Goal: Transaction & Acquisition: Purchase product/service

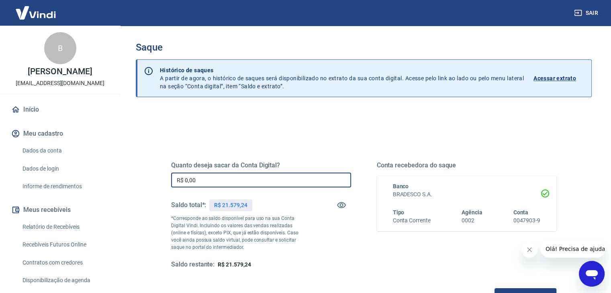
click at [230, 173] on input "R$ 0,00" at bounding box center [261, 180] width 180 height 15
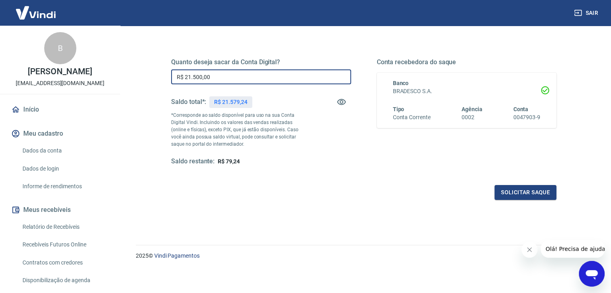
scroll to position [104, 0]
type input "R$ 21.500,00"
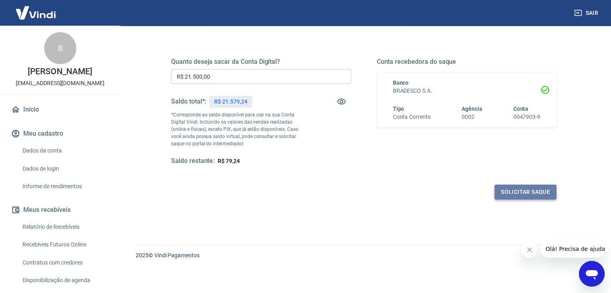
click at [528, 195] on button "Solicitar saque" at bounding box center [525, 192] width 62 height 15
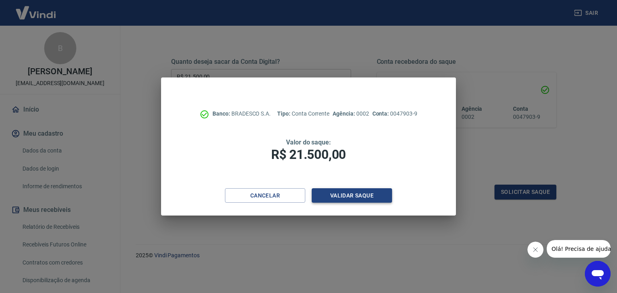
click at [365, 194] on button "Validar saque" at bounding box center [352, 195] width 80 height 15
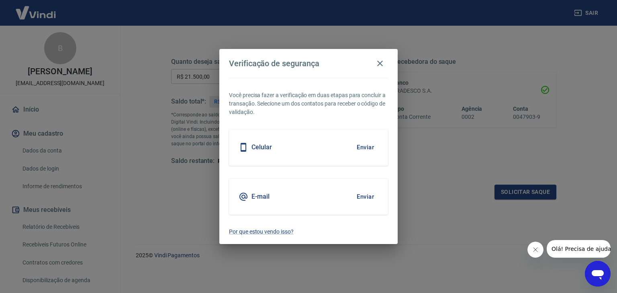
click at [373, 148] on button "Enviar" at bounding box center [365, 147] width 26 height 17
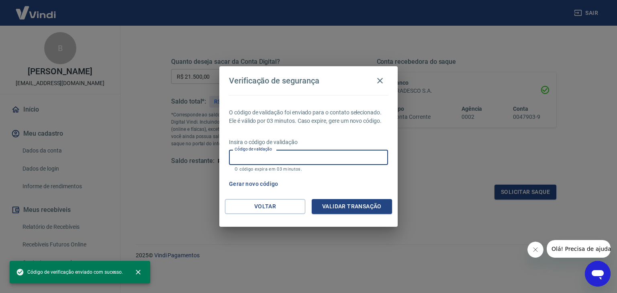
click at [334, 163] on input "Código de validação" at bounding box center [308, 157] width 159 height 15
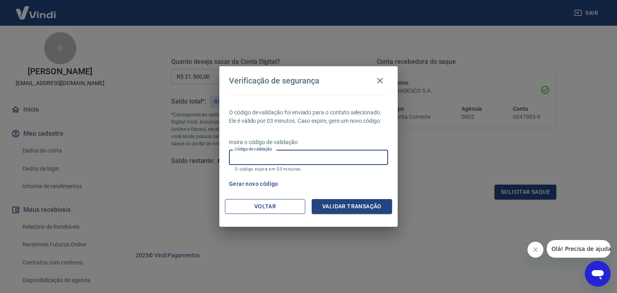
click at [234, 207] on button "Voltar" at bounding box center [265, 206] width 80 height 15
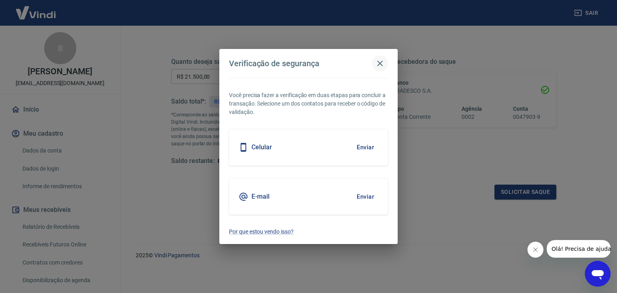
click at [377, 66] on icon "button" at bounding box center [380, 64] width 6 height 6
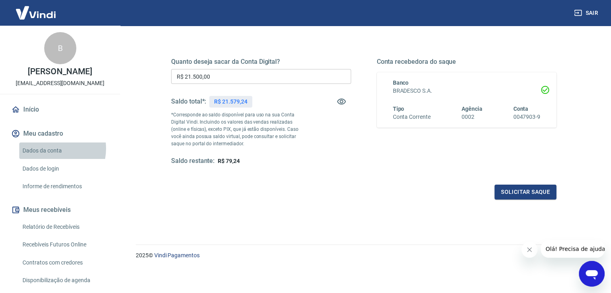
click at [50, 157] on link "Dados da conta" at bounding box center [64, 151] width 91 height 16
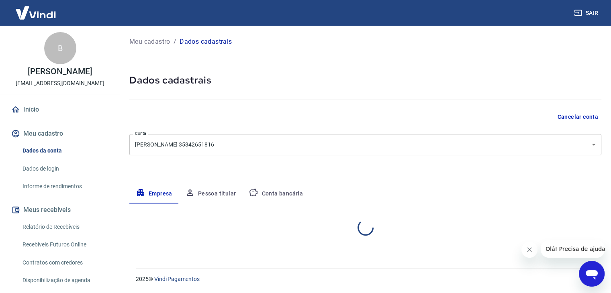
select select "SP"
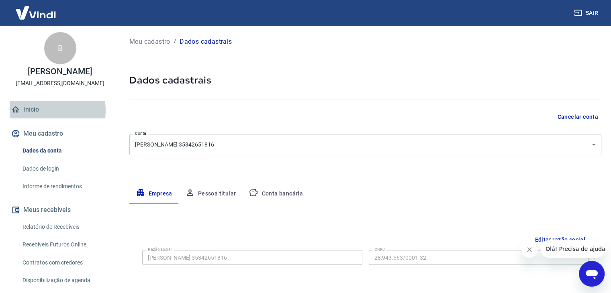
click at [41, 118] on link "Início" at bounding box center [60, 110] width 101 height 18
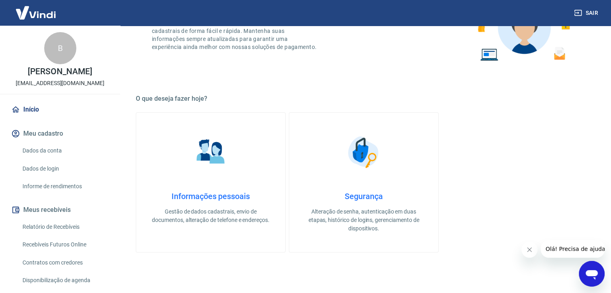
scroll to position [40, 0]
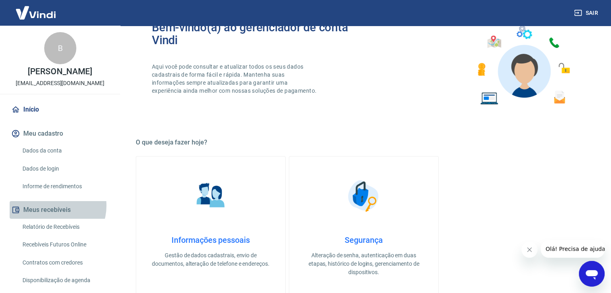
click at [54, 214] on button "Meus recebíveis" at bounding box center [60, 210] width 101 height 18
click at [49, 235] on link "Relatório de Recebíveis" at bounding box center [64, 227] width 91 height 16
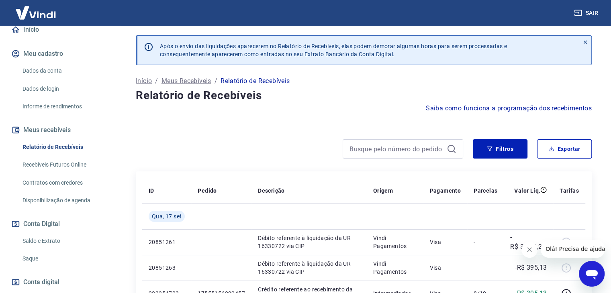
scroll to position [80, 0]
click at [35, 248] on link "Saldo e Extrato" at bounding box center [64, 241] width 91 height 16
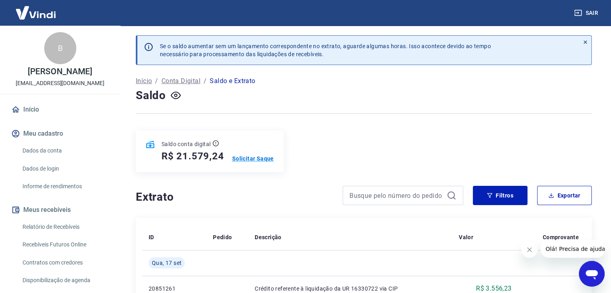
click at [253, 158] on p "Solicitar Saque" at bounding box center [253, 159] width 42 height 8
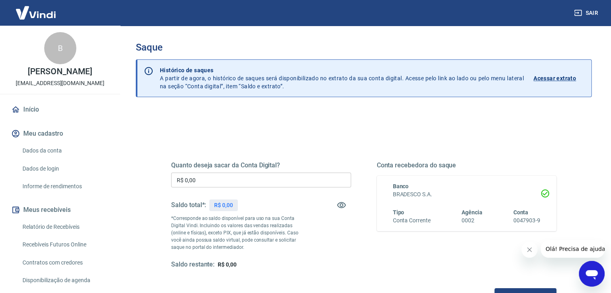
click at [264, 175] on input "R$ 0,00" at bounding box center [261, 180] width 180 height 15
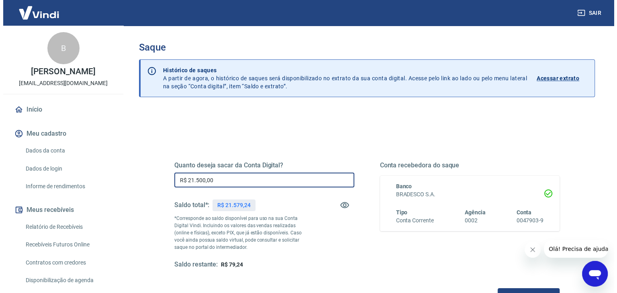
scroll to position [104, 0]
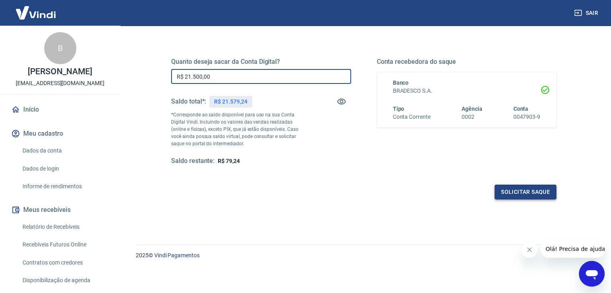
type input "R$ 21.500,00"
click at [524, 194] on button "Solicitar saque" at bounding box center [525, 192] width 62 height 15
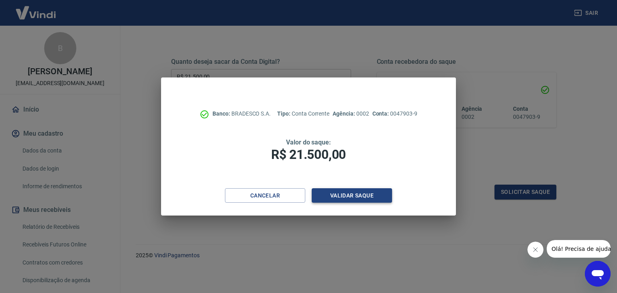
click at [372, 194] on button "Validar saque" at bounding box center [352, 195] width 80 height 15
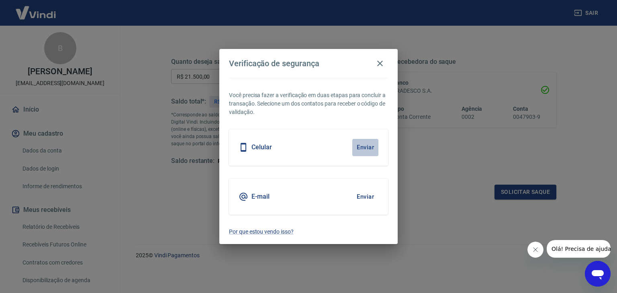
click at [361, 147] on button "Enviar" at bounding box center [365, 147] width 26 height 17
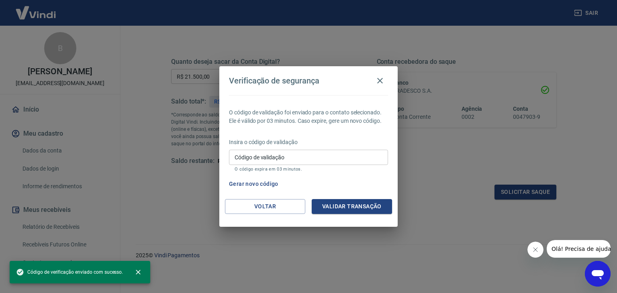
click at [336, 159] on input "Código de validação" at bounding box center [308, 157] width 159 height 15
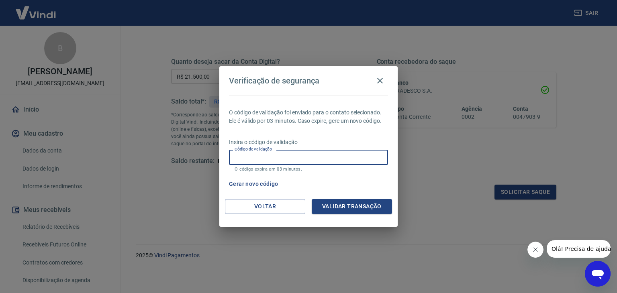
click at [610, 271] on button "Abrir janela de mensagens" at bounding box center [598, 274] width 26 height 26
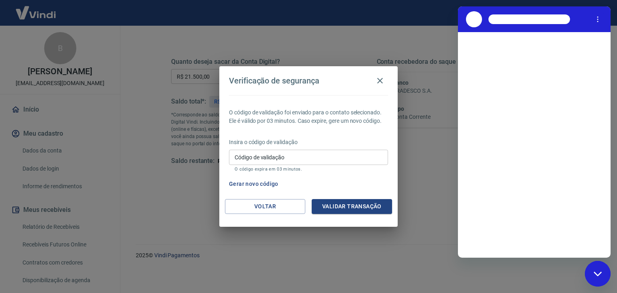
scroll to position [0, 0]
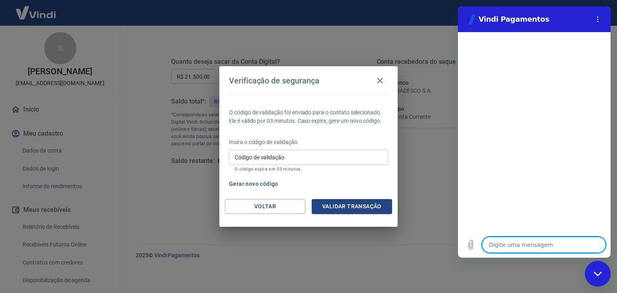
type textarea "O"
type textarea "x"
type textarea "Ol"
type textarea "x"
type textarea "[PERSON_NAME]"
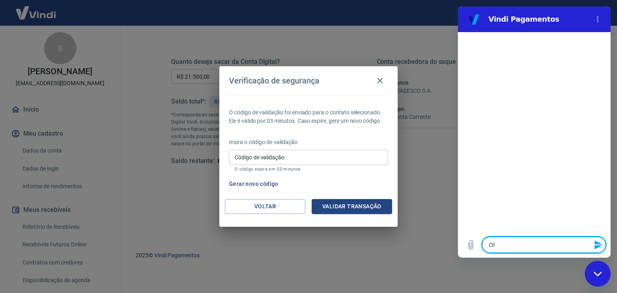
type textarea "x"
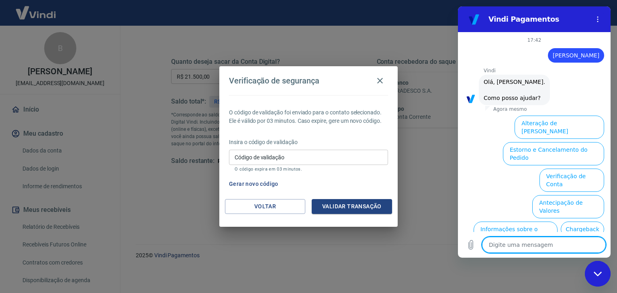
scroll to position [55, 0]
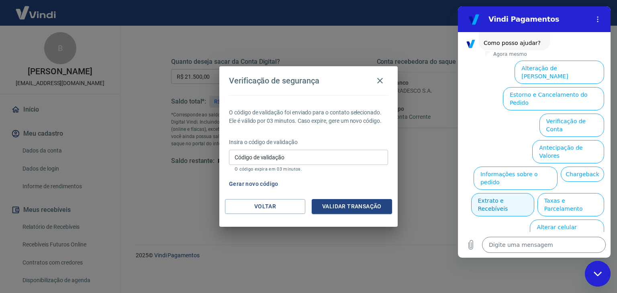
click at [534, 193] on button "Extrato e Recebíveis" at bounding box center [502, 204] width 63 height 23
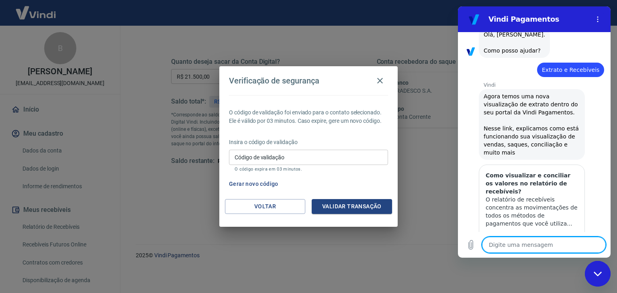
scroll to position [128, 0]
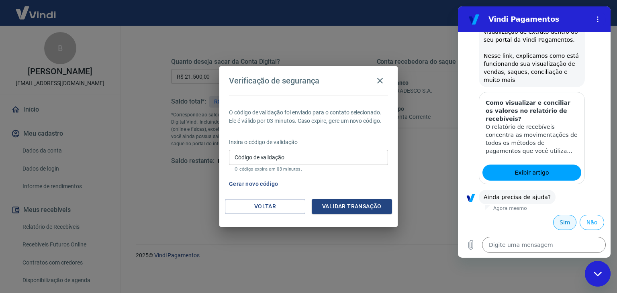
click at [563, 221] on button "Sim" at bounding box center [564, 222] width 23 height 15
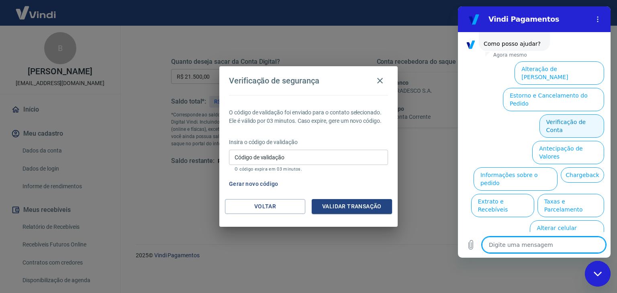
scroll to position [344, 0]
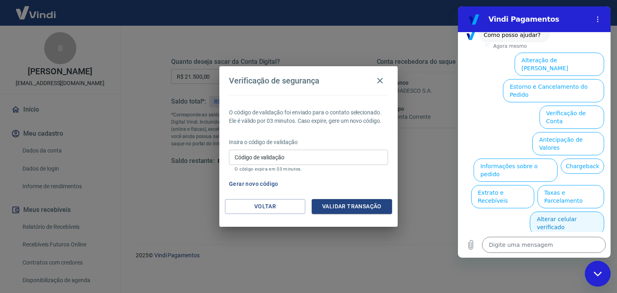
click at [573, 212] on button "Alterar celular verificado" at bounding box center [567, 223] width 74 height 23
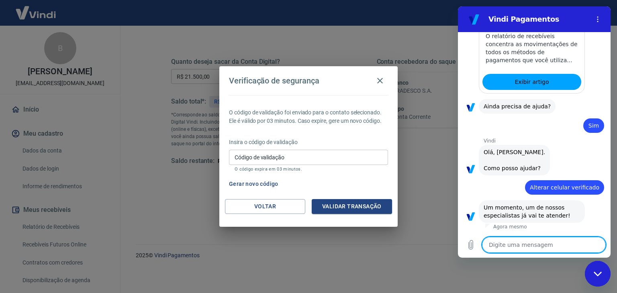
scroll to position [263, 0]
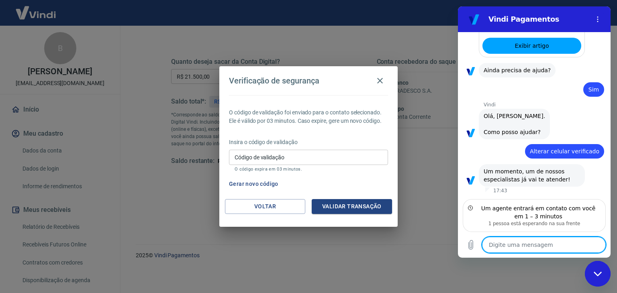
click at [538, 245] on textarea at bounding box center [544, 245] width 124 height 16
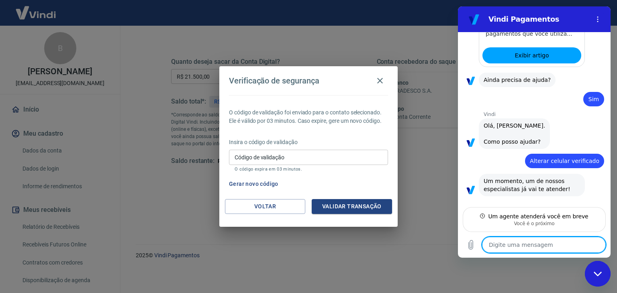
type textarea "x"
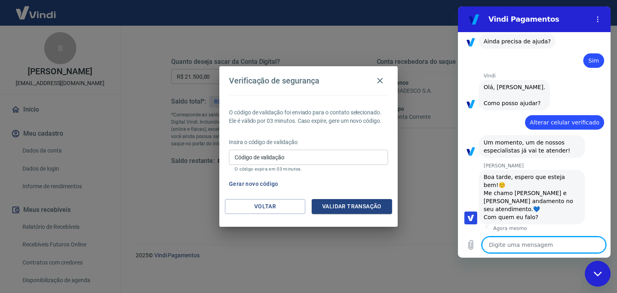
scroll to position [294, 0]
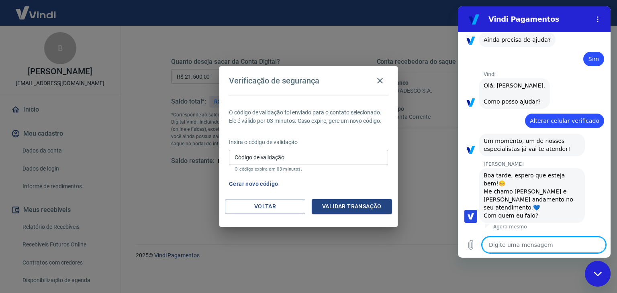
type textarea "B"
type textarea "x"
type textarea "BA"
type textarea "x"
type textarea "BAr"
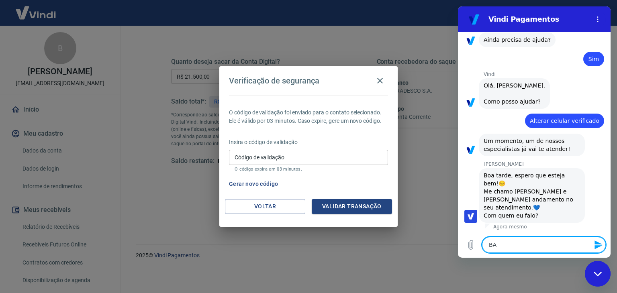
type textarea "x"
type textarea "BArb"
type textarea "x"
type textarea "BArba"
type textarea "x"
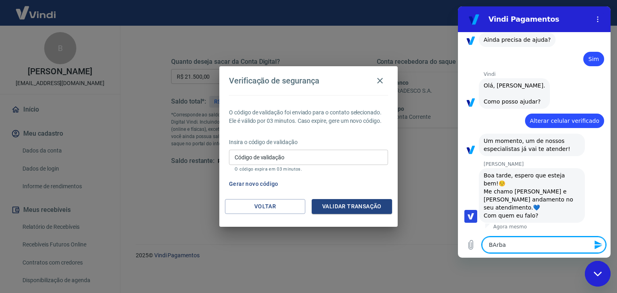
type textarea "BArb"
type textarea "x"
type textarea "BAr"
type textarea "x"
type textarea "BA"
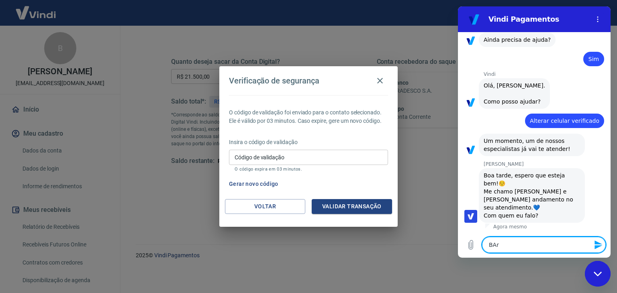
type textarea "x"
type textarea "B"
type textarea "x"
type textarea "Ba"
type textarea "x"
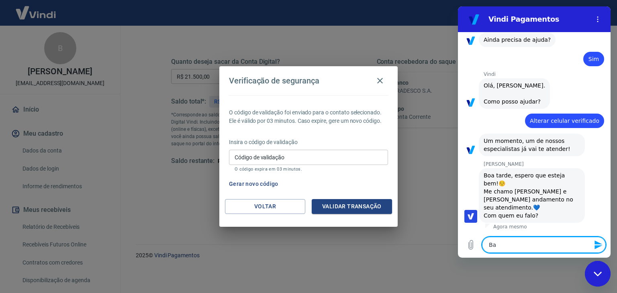
type textarea "Bar"
type textarea "x"
type textarea "Barb"
type textarea "x"
type textarea "Barba"
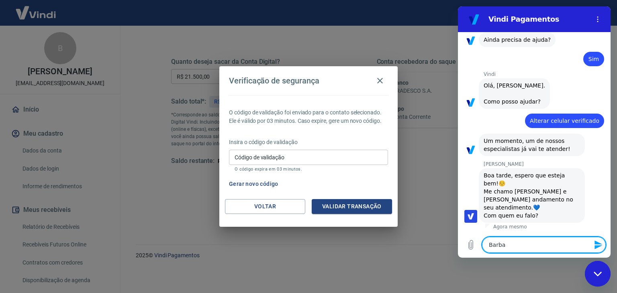
type textarea "x"
type textarea "Barbar"
type textarea "x"
type textarea "Barbara"
type textarea "x"
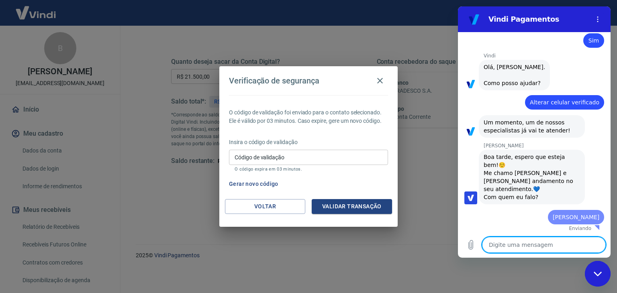
type textarea "x"
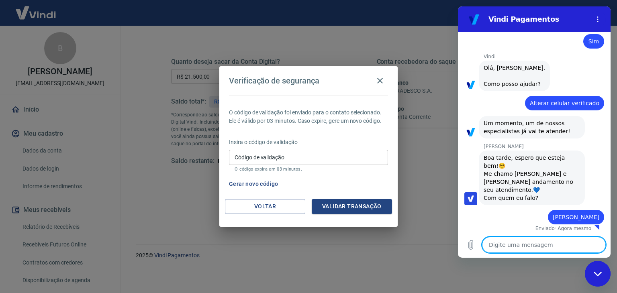
type textarea "B"
type textarea "x"
type textarea "Bo"
type textarea "x"
type textarea "Boa"
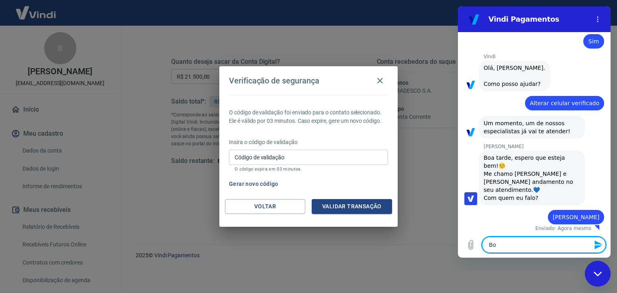
type textarea "x"
type textarea "Boa"
type textarea "x"
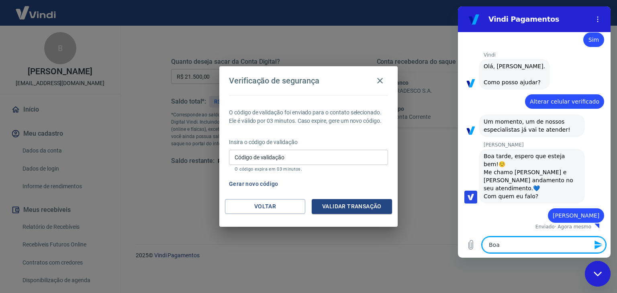
type textarea "Boa t"
type textarea "x"
type textarea "Boa ta"
type textarea "x"
type textarea "Boa tar"
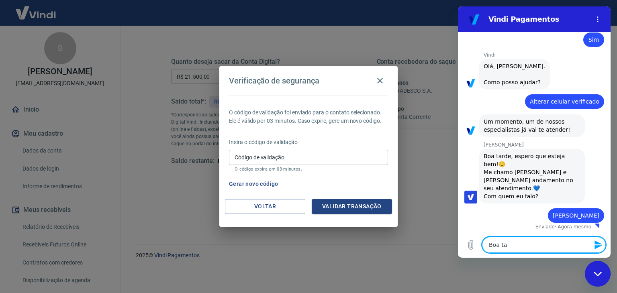
type textarea "x"
type textarea "Boa tard"
type textarea "x"
type textarea "Boa tarde"
type textarea "x"
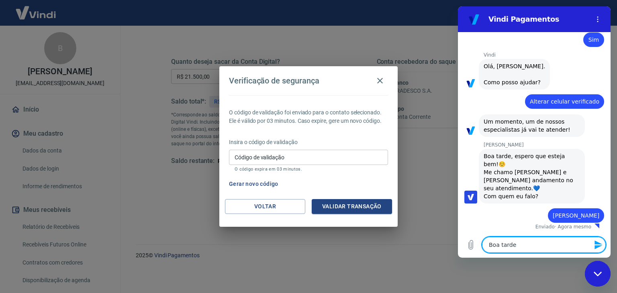
type textarea "Boa tarde"
type textarea "x"
type textarea "Boa tarde G"
type textarea "x"
type textarea "Boa tarde Ga"
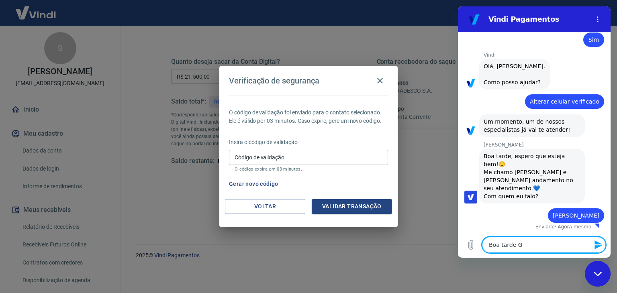
type textarea "x"
type textarea "Boa tarde Gab"
type textarea "x"
type textarea "Boa tarde Gabr"
type textarea "x"
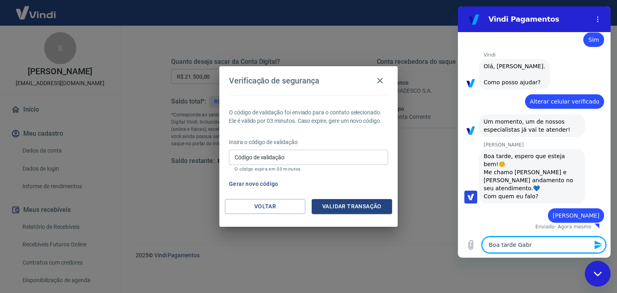
type textarea "Boa tarde Gabri"
type textarea "x"
type textarea "Boa tarde Gabrie"
type textarea "x"
type textarea "Boa tarde Gabriel"
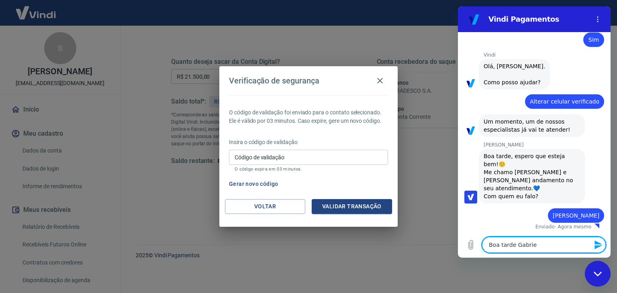
type textarea "x"
type textarea "Boa tarde Gabriell"
type textarea "x"
type textarea "Boa tarde Gabrielle"
type textarea "x"
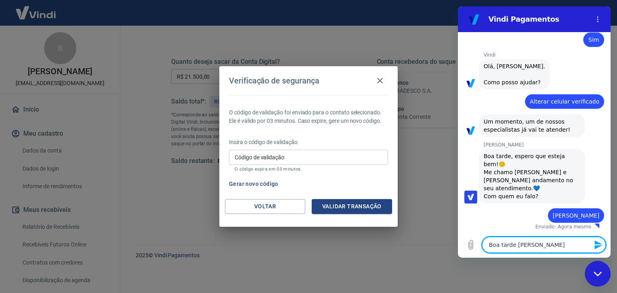
type textarea "Boa tarde Gabrielle"
type textarea "x"
type textarea "Boa tarde Gabrielle t"
type textarea "x"
type textarea "Boa tarde Gabrielle tu"
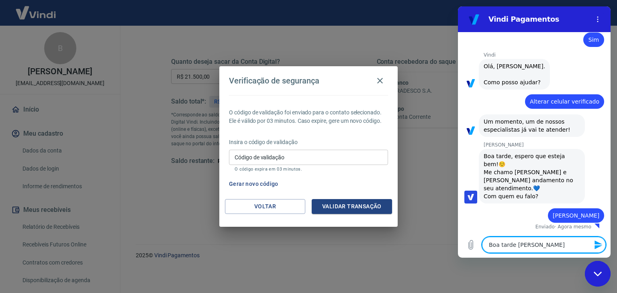
type textarea "x"
type textarea "Boa tarde Gabrielle tud"
type textarea "x"
type textarea "Boa tarde Gabrielle tudo"
type textarea "x"
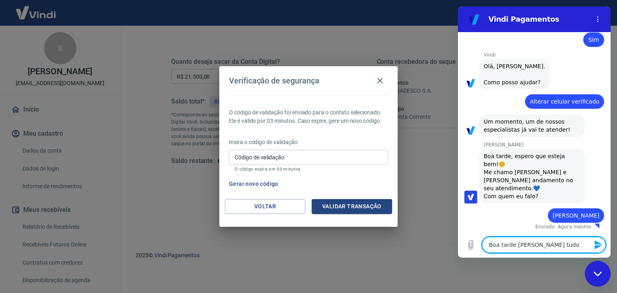
type textarea "Boa tarde Gabrielle tudo"
type textarea "x"
type textarea "Boa tarde Gabrielle tudo b"
type textarea "x"
type textarea "Boa tarde Gabrielle tudo be"
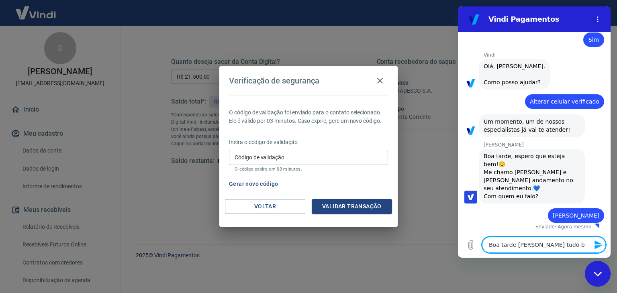
type textarea "x"
type textarea "Boa tarde Gabrielle tudo bem"
type textarea "x"
type textarea "Boa tarde Gabrielle tudo bem?"
type textarea "x"
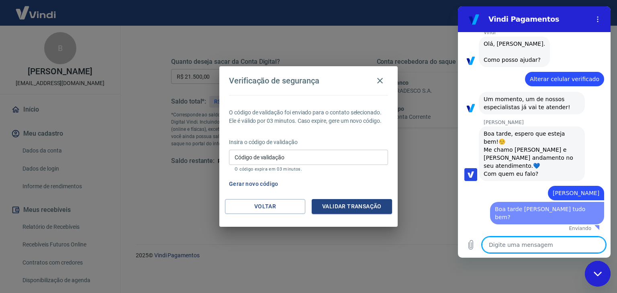
type textarea "x"
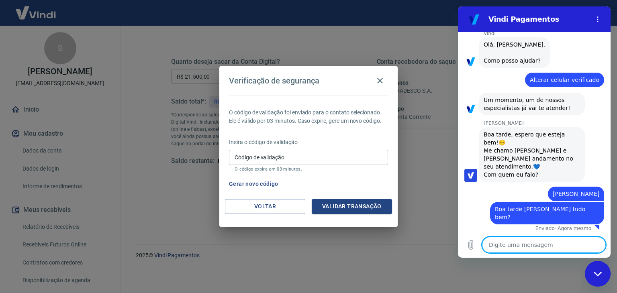
scroll to position [328, 0]
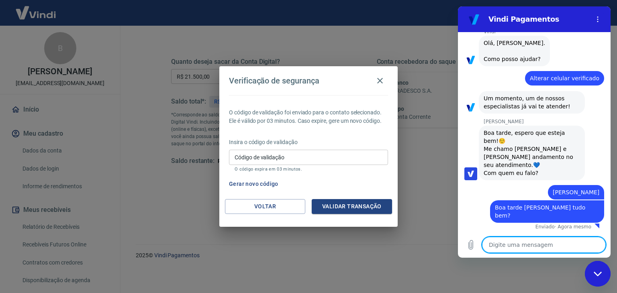
type textarea "e"
type textarea "x"
type textarea "es"
type textarea "x"
type textarea "est"
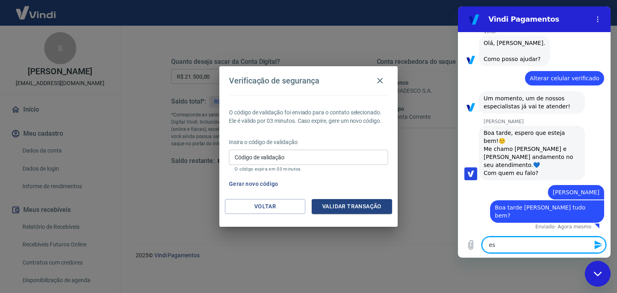
type textarea "x"
type textarea "esto"
type textarea "x"
type textarea "estou"
type textarea "x"
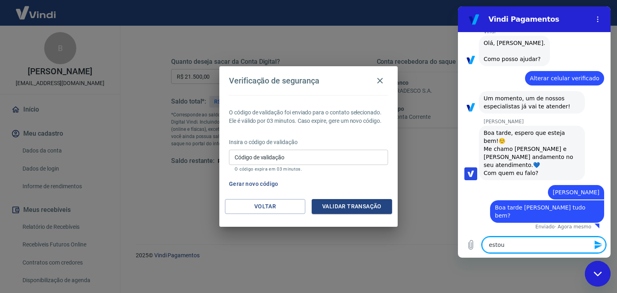
type textarea "estou"
type textarea "x"
type textarea "estou t"
type textarea "x"
type textarea "estou te"
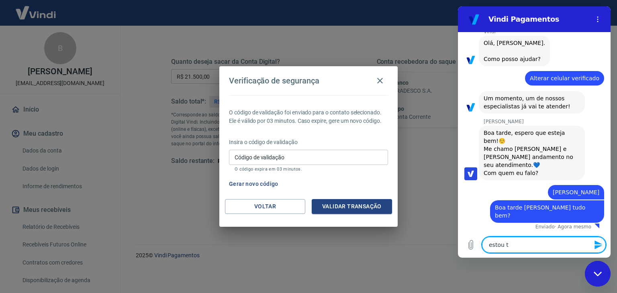
type textarea "x"
type textarea "estou ten"
type textarea "x"
type textarea "estou tent"
type textarea "x"
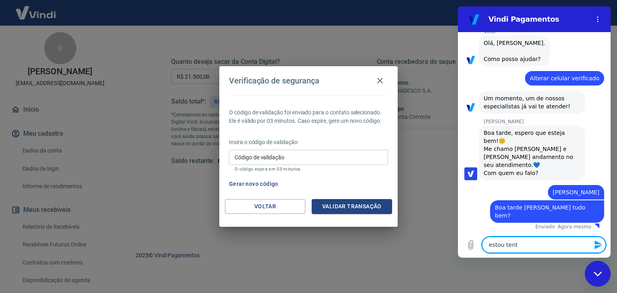
type textarea "estou tenta"
type textarea "x"
type textarea "estou tentan"
type textarea "x"
type textarea "estou tentand"
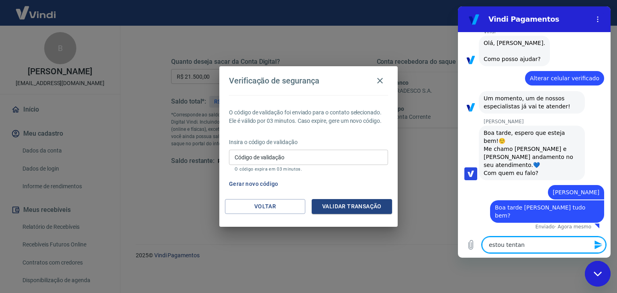
type textarea "x"
type textarea "estou tentando"
type textarea "x"
type textarea "estou tentando"
type textarea "x"
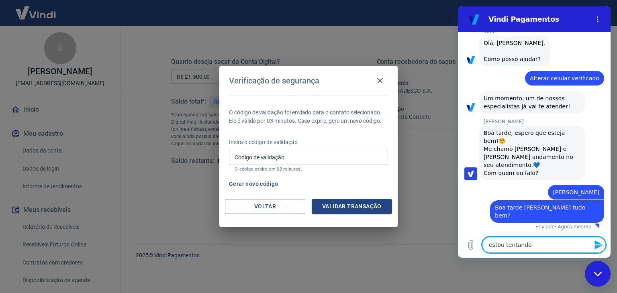
type textarea "estou tentando r"
type textarea "x"
type textarea "estou tentando re"
type textarea "x"
type textarea "estou tentando r"
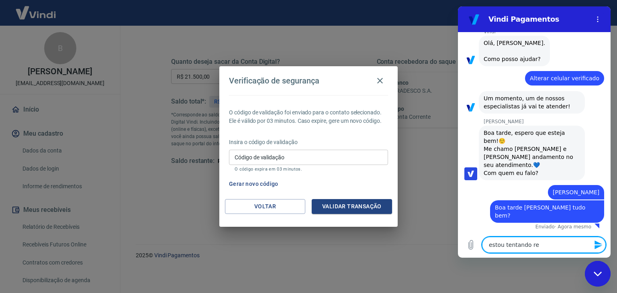
type textarea "x"
type textarea "estou tentando"
type textarea "x"
type textarea "estou tentando f"
type textarea "x"
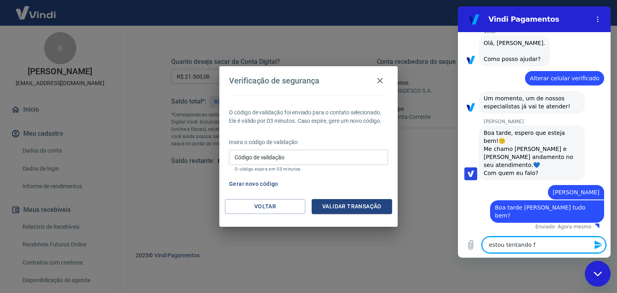
type textarea "estou tentando fa"
type textarea "x"
type textarea "estou tentando faz"
type textarea "x"
type textarea "estou tentando faze"
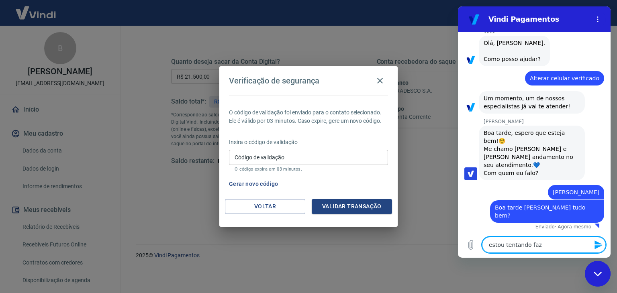
type textarea "x"
type textarea "estou tentando fazer"
type textarea "x"
type textarea "estou tentando fazer"
type textarea "x"
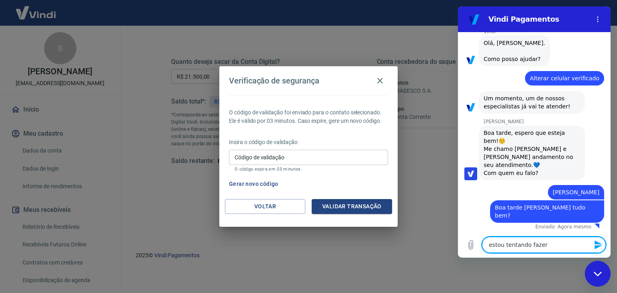
type textarea "estou tentando fazer u"
type textarea "x"
type textarea "estou tentando fazer um"
type textarea "x"
type textarea "estou tentando fazer um"
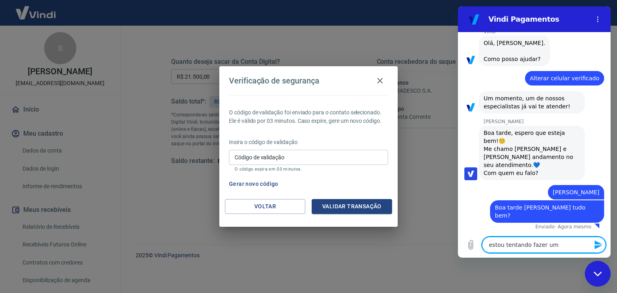
type textarea "x"
type textarea "estou tentando fazer um s"
type textarea "x"
type textarea "estou tentando fazer um sa"
type textarea "x"
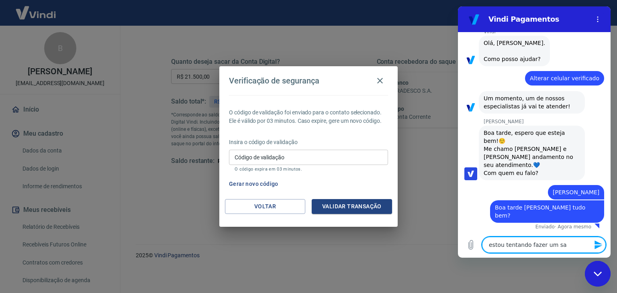
type textarea "estou tentando fazer um saq"
type textarea "x"
type textarea "estou tentando fazer um saqu"
type textarea "x"
type textarea "estou tentando fazer um saque"
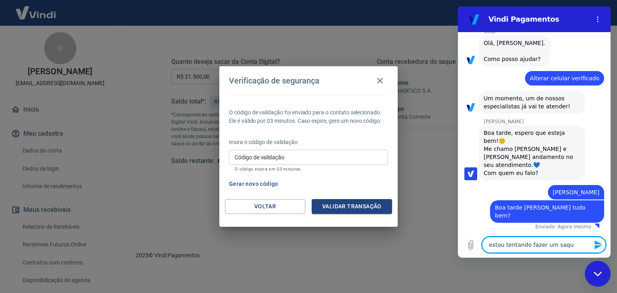
type textarea "x"
type textarea "estou tentando fazer um saque"
type textarea "x"
type textarea "estou tentando fazer um saque"
type textarea "x"
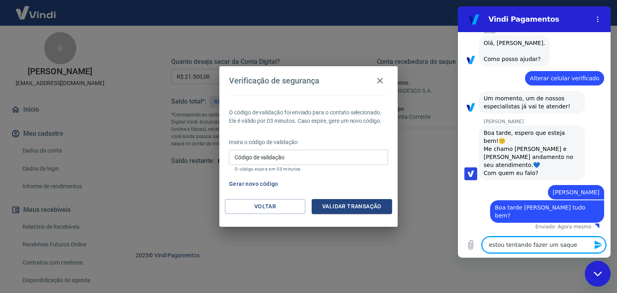
type textarea "estou tentando fazer um saque,"
type textarea "x"
type textarea "estou tentando fazer um saque,"
type textarea "x"
type textarea "estou tentando fazer um saque, m"
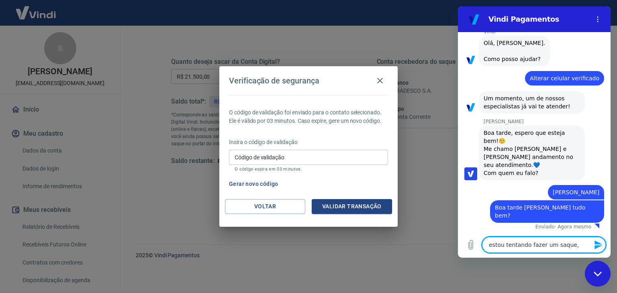
type textarea "x"
type textarea "estou tentando fazer um saque, ma"
type textarea "x"
type textarea "estou tentando fazer um saque, mas"
type textarea "x"
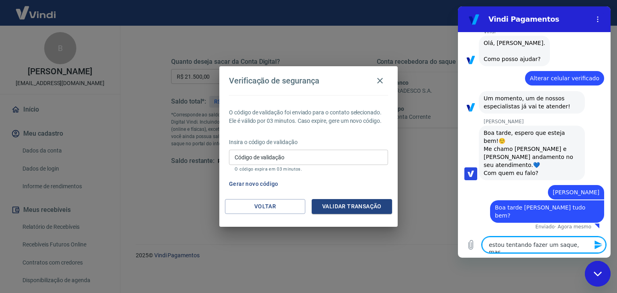
type textarea "estou tentando fazer um saque, mas"
type textarea "x"
type textarea "estou tentando fazer um saque, mas n"
type textarea "x"
type textarea "estou tentando fazer um saque, mas na"
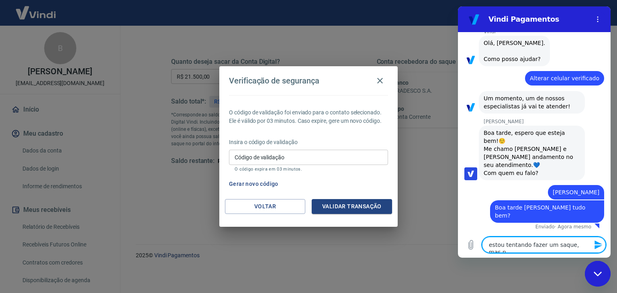
type textarea "x"
type textarea "estou tentando fazer um saque, mas na"
type textarea "x"
type textarea "estou tentando fazer um saque, mas na e"
type textarea "x"
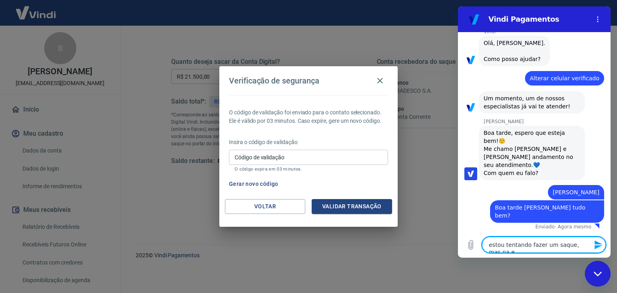
scroll to position [334, 0]
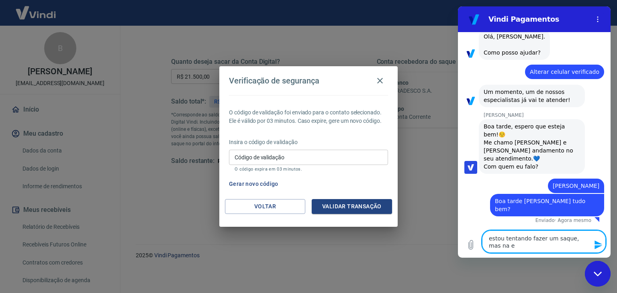
type textarea "estou tentando fazer um saque, mas na"
type textarea "x"
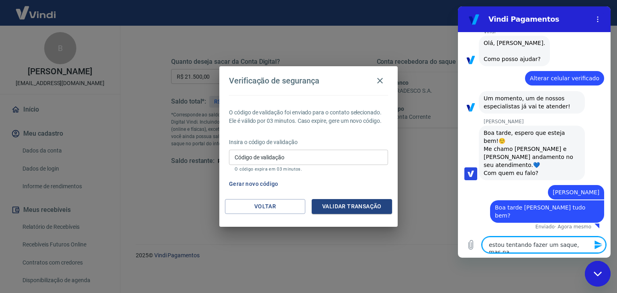
type textarea "estou tentando fazer um saque, mas na"
type textarea "x"
type textarea "estou tentando fazer um saque, mas nao"
type textarea "x"
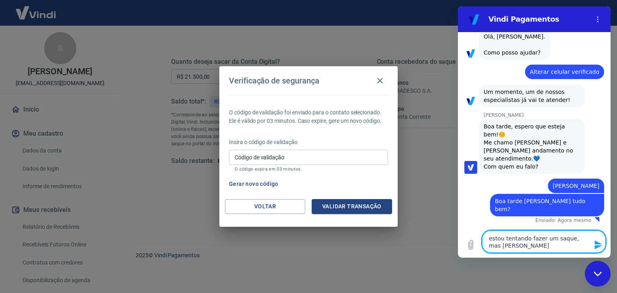
type textarea "estou tentando fazer um saque, mas nao"
type textarea "x"
type textarea "estou tentando fazer um saque, mas nao e"
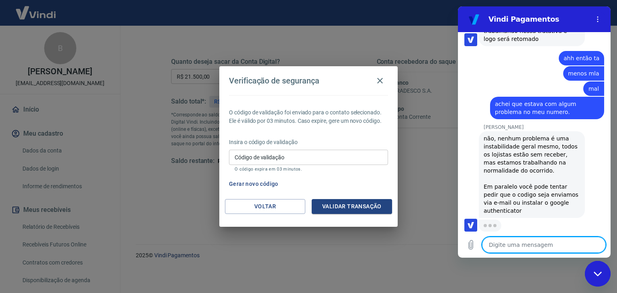
scroll to position [624, 0]
click at [525, 239] on textarea at bounding box center [544, 245] width 124 height 16
click at [526, 243] on textarea at bounding box center [544, 245] width 124 height 16
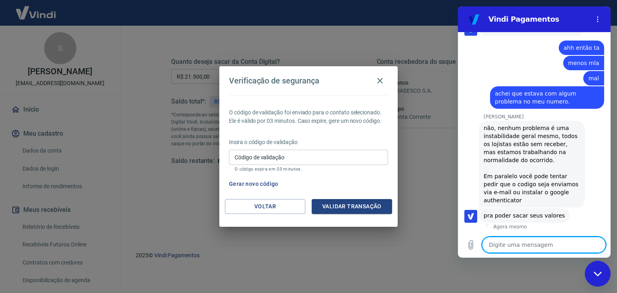
scroll to position [636, 0]
click at [529, 241] on textarea at bounding box center [544, 245] width 124 height 16
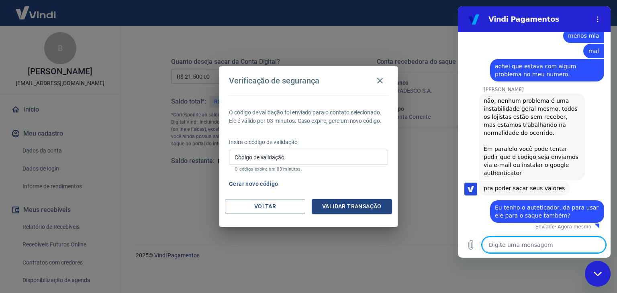
scroll to position [663, 0]
click at [261, 212] on button "Voltar" at bounding box center [265, 206] width 80 height 15
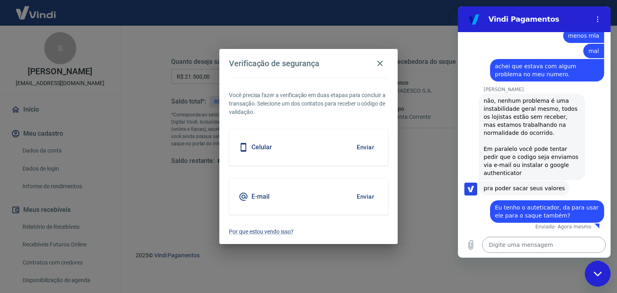
click at [568, 251] on textarea at bounding box center [544, 245] width 124 height 16
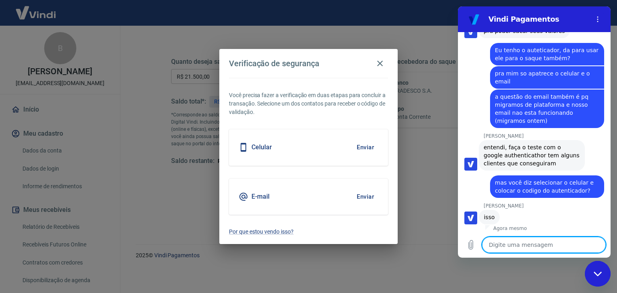
scroll to position [814, 0]
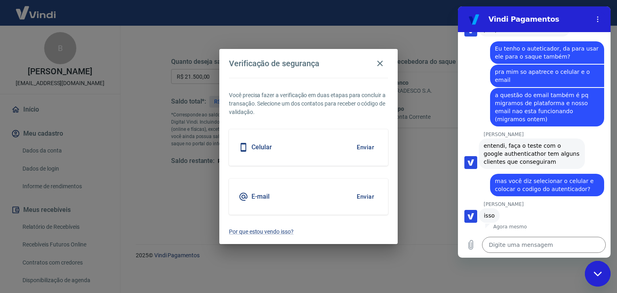
click at [364, 153] on button "Enviar" at bounding box center [365, 147] width 26 height 17
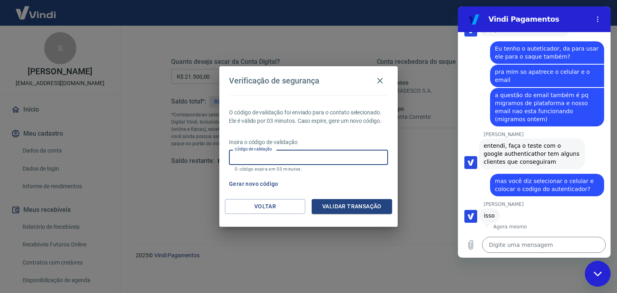
click at [364, 153] on input "Código de validação" at bounding box center [308, 157] width 159 height 15
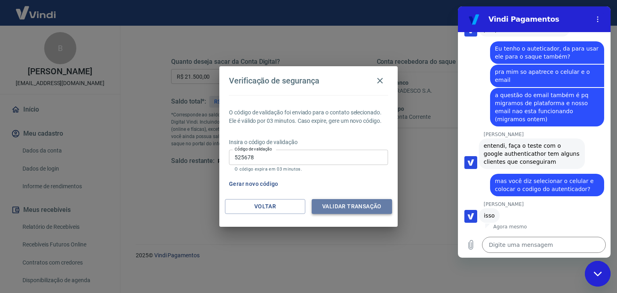
click at [356, 200] on button "Validar transação" at bounding box center [352, 206] width 80 height 15
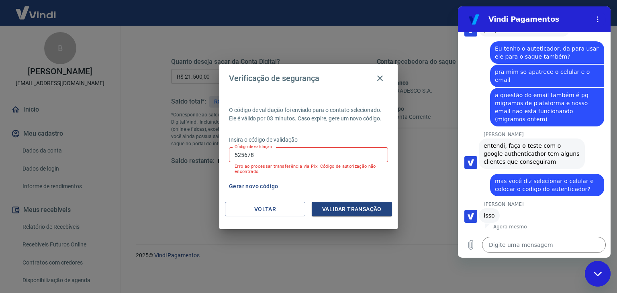
drag, startPoint x: 263, startPoint y: 153, endPoint x: 182, endPoint y: 154, distance: 81.5
click at [182, 154] on div "Verificação de segurança O código de validação foi enviado para o contato selec…" at bounding box center [308, 146] width 617 height 293
click at [361, 202] on button "Validar transação" at bounding box center [352, 209] width 80 height 15
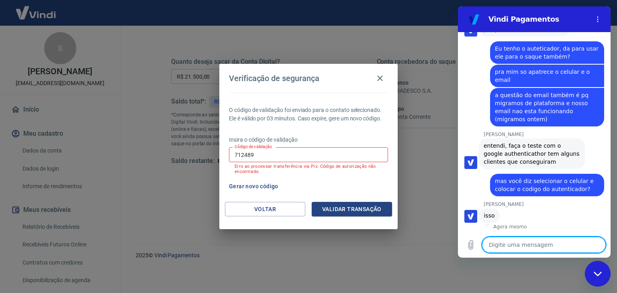
click at [516, 240] on textarea at bounding box center [544, 245] width 124 height 16
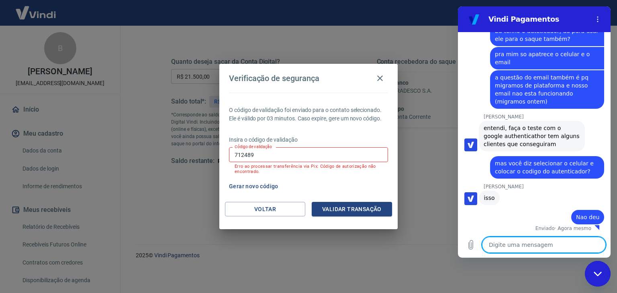
scroll to position [833, 0]
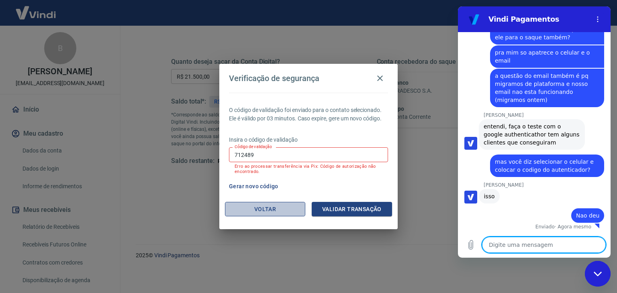
click at [271, 206] on button "Voltar" at bounding box center [265, 209] width 80 height 15
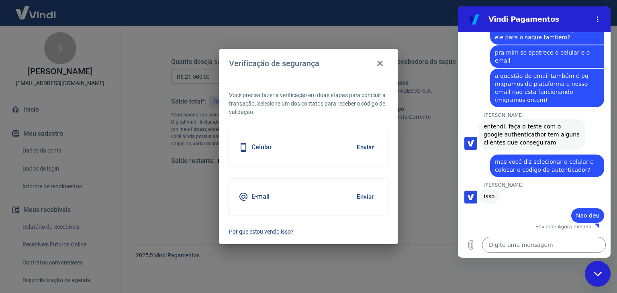
click at [365, 192] on button "Enviar" at bounding box center [365, 196] width 26 height 17
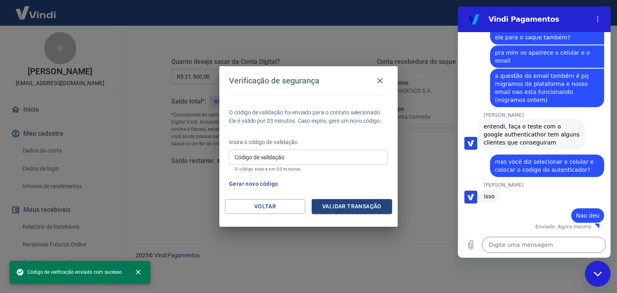
click at [279, 159] on input "Código de validação" at bounding box center [308, 157] width 159 height 15
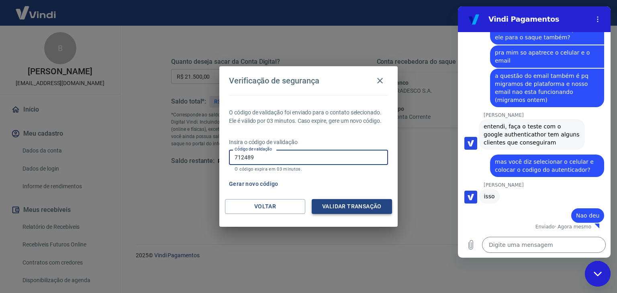
click at [325, 207] on button "Validar transação" at bounding box center [352, 206] width 80 height 15
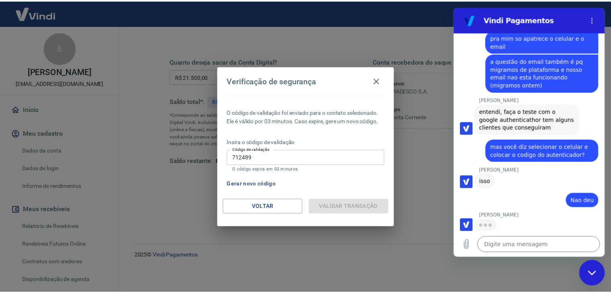
scroll to position [848, 0]
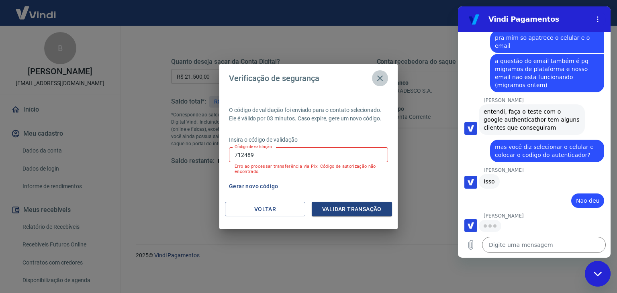
click at [381, 80] on icon "button" at bounding box center [380, 78] width 10 height 10
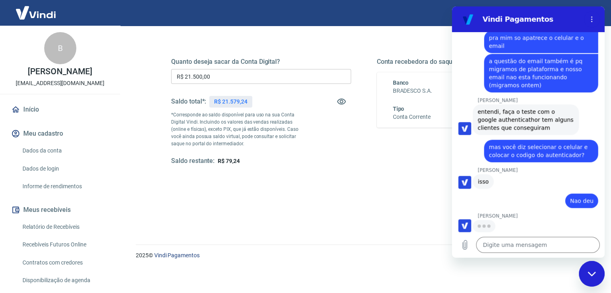
click at [494, 185] on button "Solicitar saque" at bounding box center [525, 192] width 62 height 15
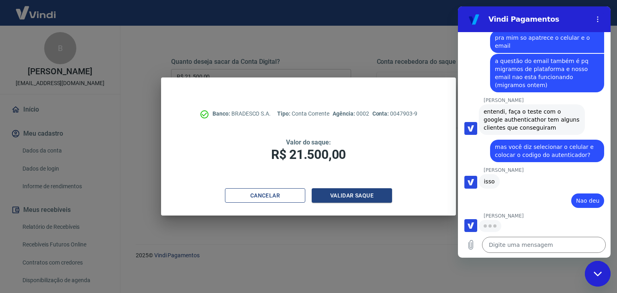
click at [288, 192] on button "Cancelar" at bounding box center [265, 195] width 80 height 15
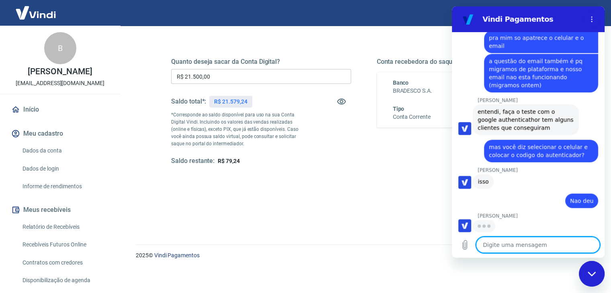
click at [539, 243] on textarea at bounding box center [538, 245] width 124 height 16
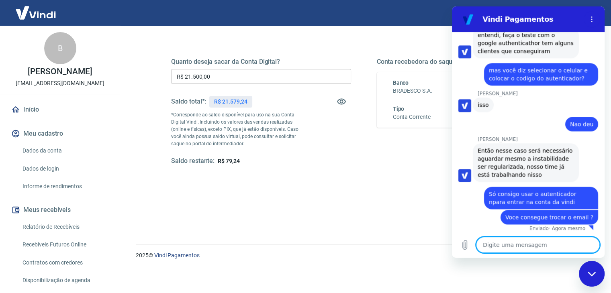
scroll to position [926, 0]
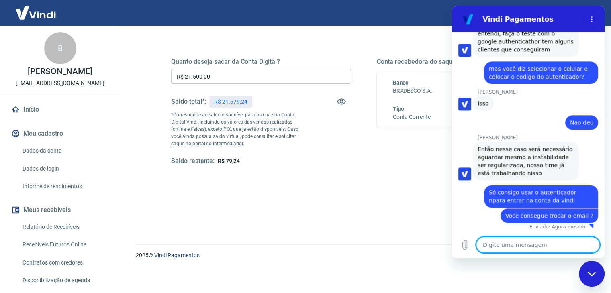
click at [54, 157] on link "Dados da conta" at bounding box center [64, 151] width 91 height 16
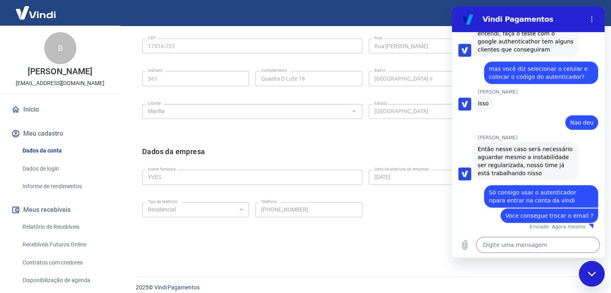
scroll to position [281, 0]
click at [587, 277] on div "Fechar janela de mensagens" at bounding box center [591, 274] width 24 height 24
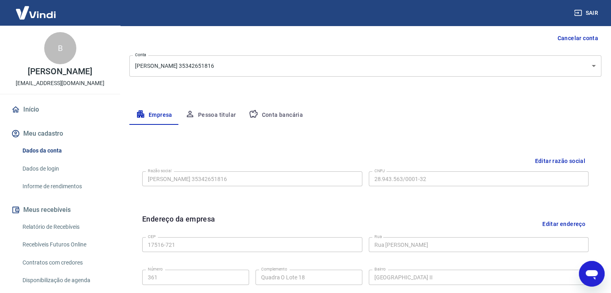
scroll to position [80, 0]
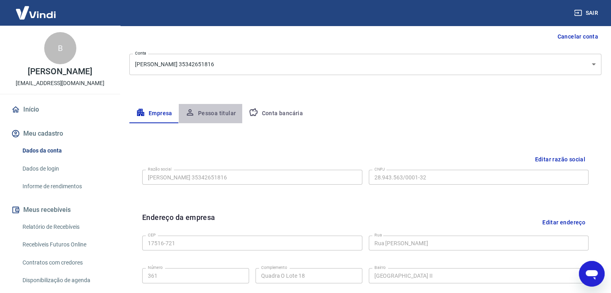
click at [219, 111] on button "Pessoa titular" at bounding box center [211, 113] width 64 height 19
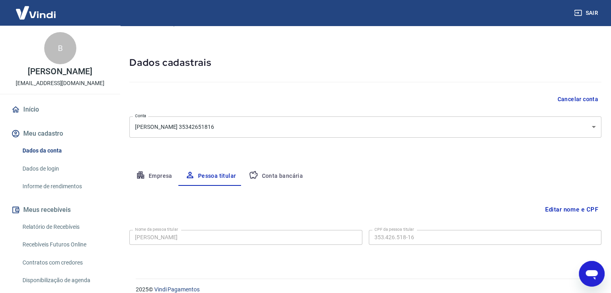
scroll to position [28, 0]
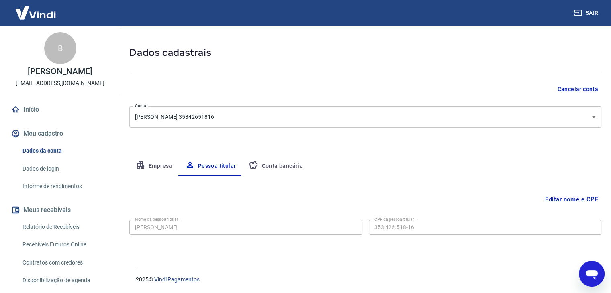
click at [279, 166] on button "Conta bancária" at bounding box center [275, 166] width 67 height 19
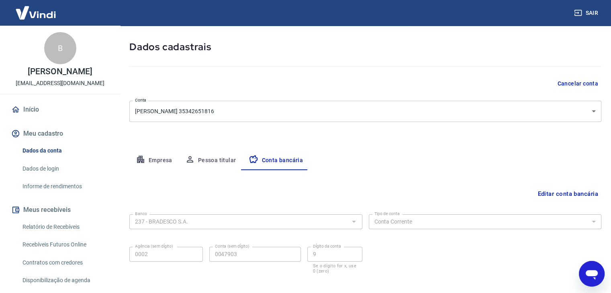
scroll to position [72, 0]
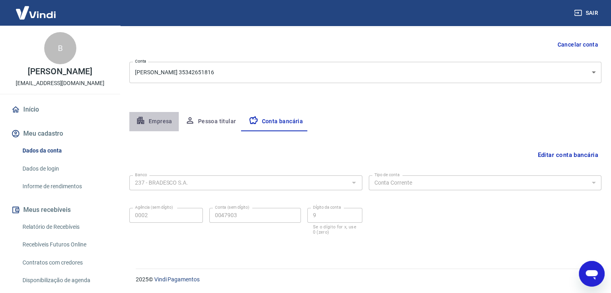
click at [152, 129] on button "Empresa" at bounding box center [153, 121] width 49 height 19
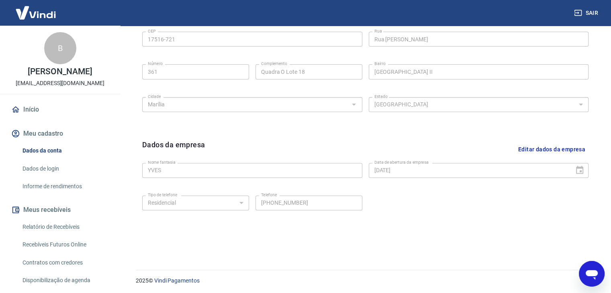
scroll to position [286, 0]
click at [50, 177] on link "Dados de login" at bounding box center [64, 169] width 91 height 16
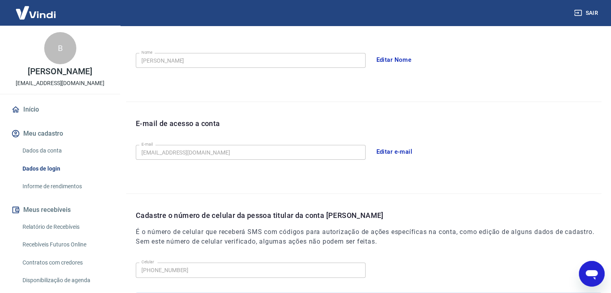
scroll to position [140, 0]
click at [387, 151] on button "Editar e-mail" at bounding box center [394, 152] width 45 height 17
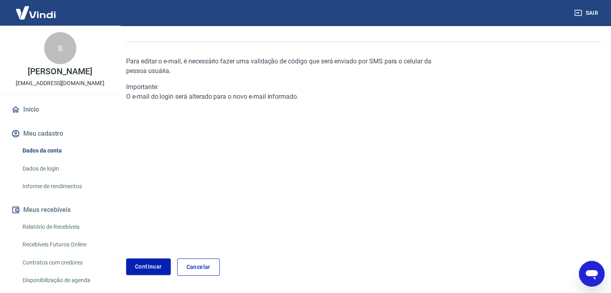
scroll to position [4, 0]
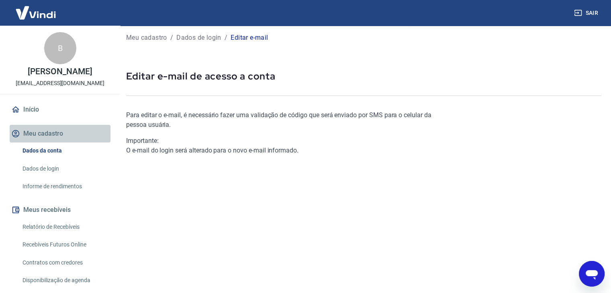
click at [61, 141] on button "Meu cadastro" at bounding box center [60, 134] width 101 height 18
click at [592, 273] on icon "Abrir janela de mensagens" at bounding box center [591, 275] width 12 height 10
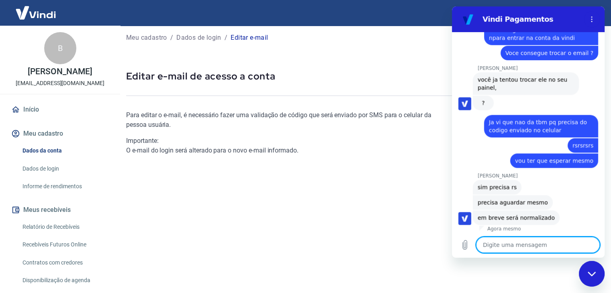
scroll to position [1091, 0]
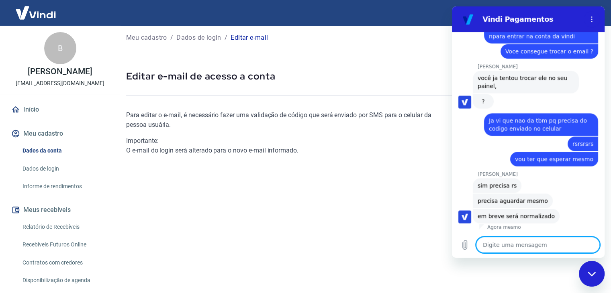
click at [540, 240] on textarea at bounding box center [538, 245] width 124 height 16
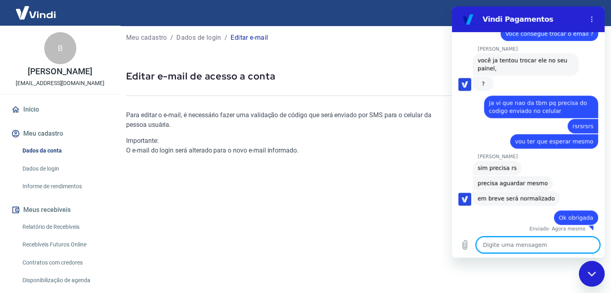
scroll to position [1110, 0]
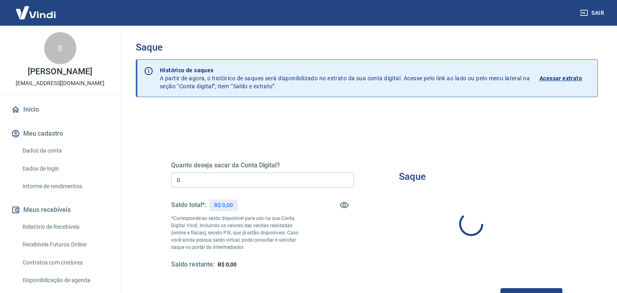
type input "R$ 0,00"
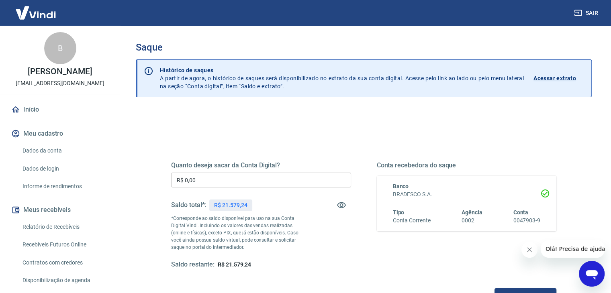
click at [589, 267] on icon "Abrir janela de mensagens" at bounding box center [591, 274] width 14 height 14
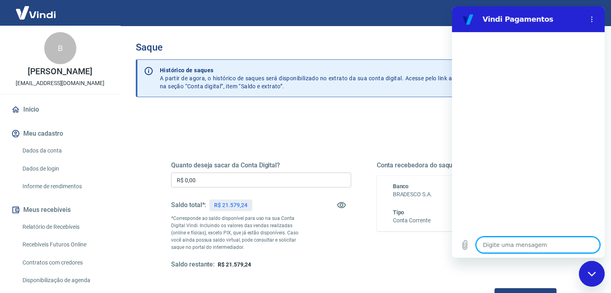
type textarea "O"
type textarea "x"
type textarea "Ol"
type textarea "x"
type textarea "Ola"
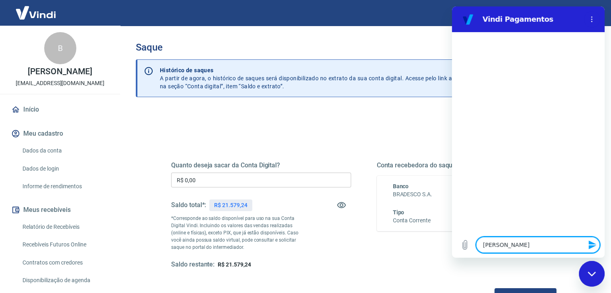
type textarea "x"
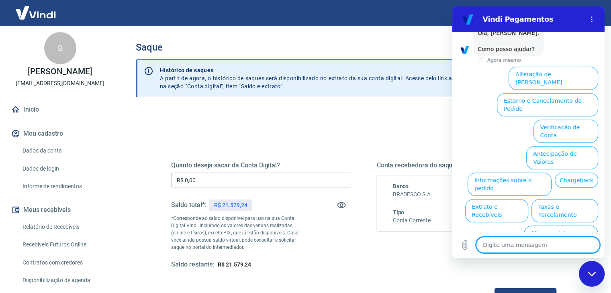
scroll to position [55, 0]
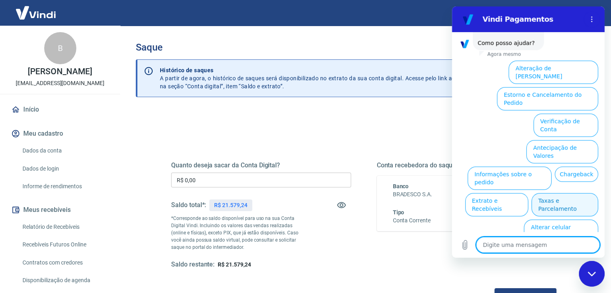
click at [567, 193] on button "Taxas e Parcelamento" at bounding box center [564, 204] width 67 height 23
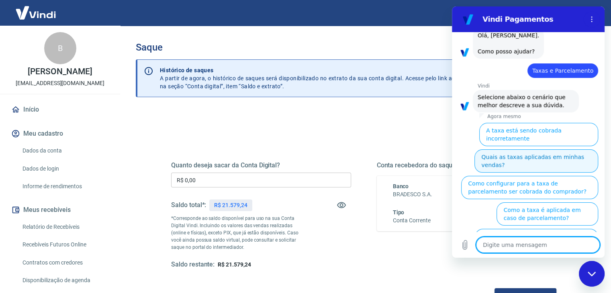
scroll to position [52, 0]
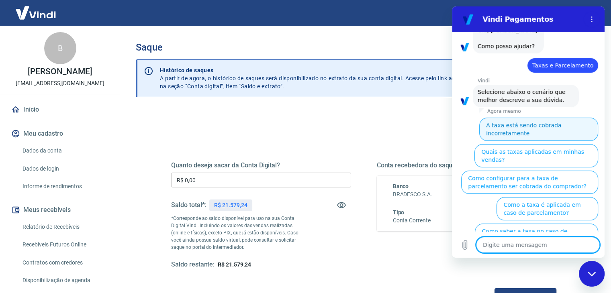
click at [524, 137] on button "A taxa está sendo cobrada incorretamente" at bounding box center [538, 129] width 119 height 23
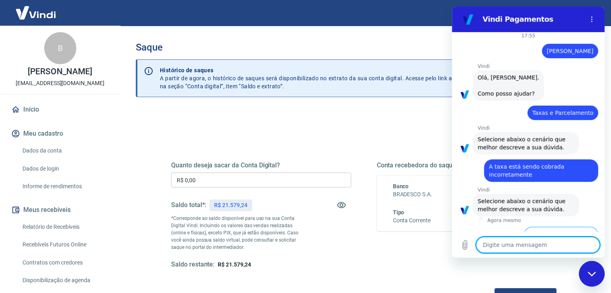
scroll to position [43, 0]
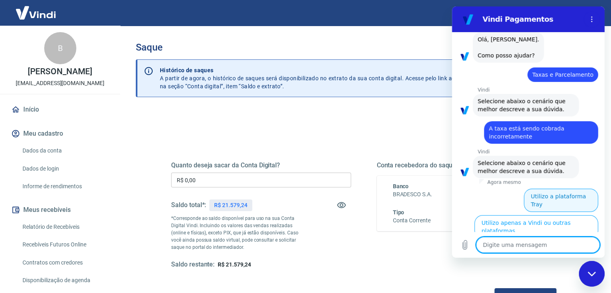
click at [575, 203] on button "Utilizo a plataforma Tray" at bounding box center [561, 200] width 74 height 23
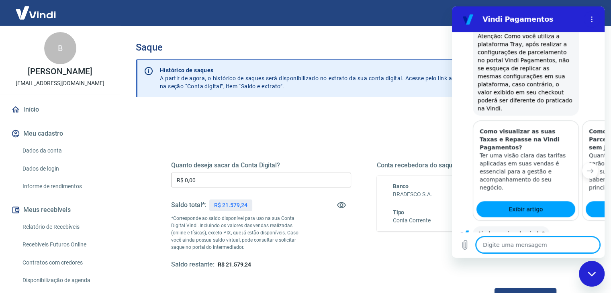
scroll to position [565, 0]
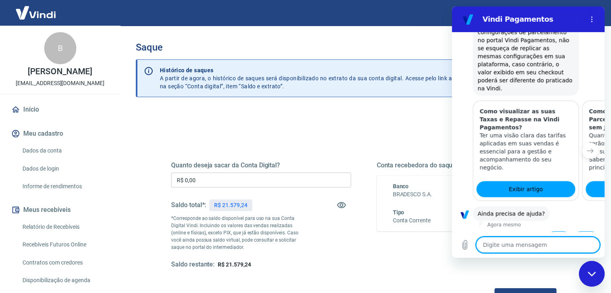
click at [553, 231] on button "Sim" at bounding box center [558, 238] width 23 height 15
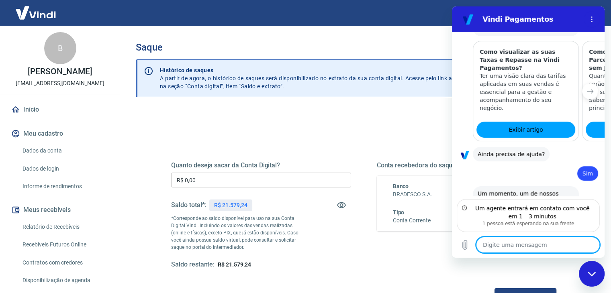
scroll to position [630, 0]
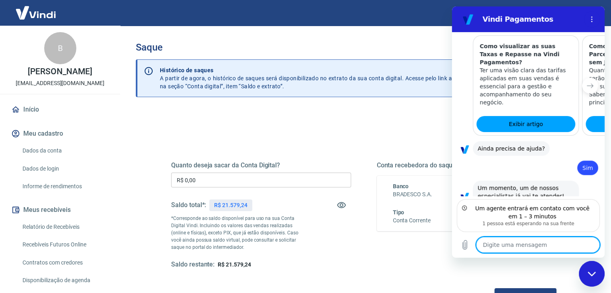
click at [534, 246] on textarea at bounding box center [538, 245] width 124 height 16
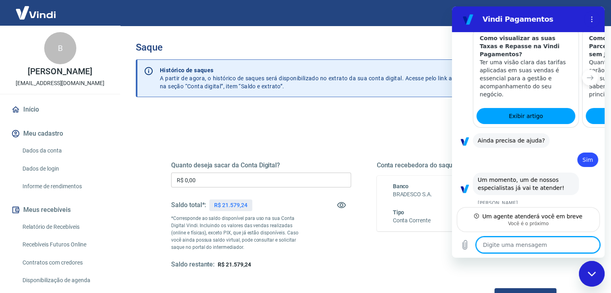
scroll to position [637, 0]
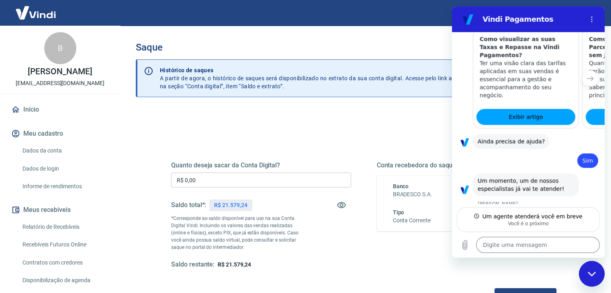
click at [530, 236] on div "Digite uma mensagem x" at bounding box center [528, 245] width 153 height 26
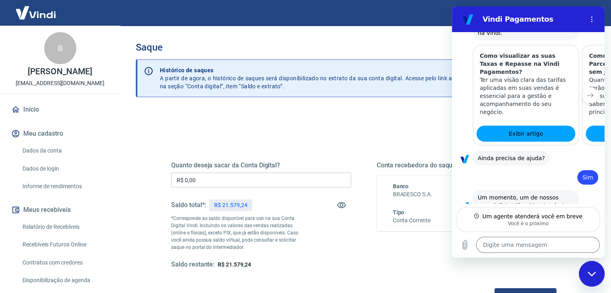
type textarea "x"
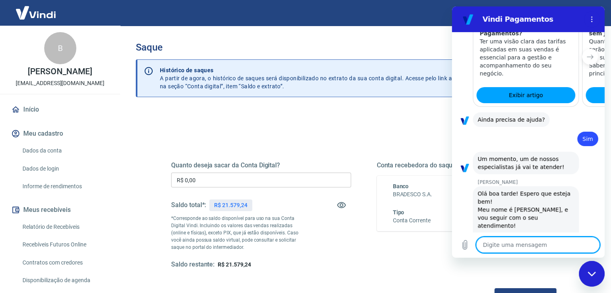
scroll to position [660, 0]
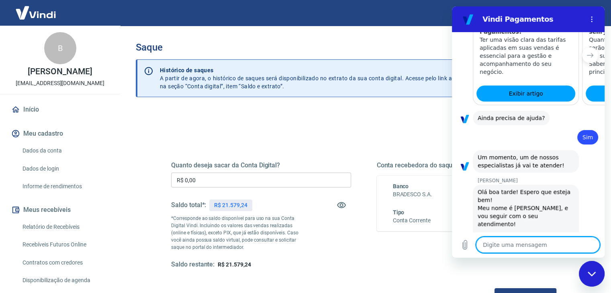
type textarea "B"
type textarea "x"
type textarea "Ba"
type textarea "x"
type textarea "Bar"
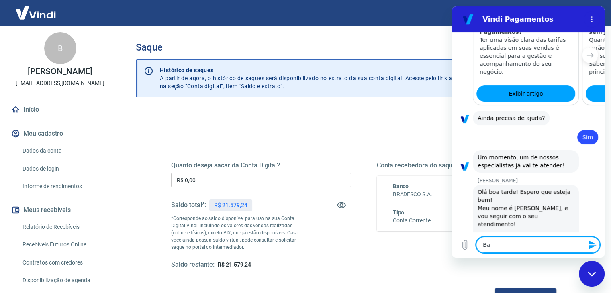
type textarea "x"
type textarea "Barb"
type textarea "x"
type textarea "Barba"
type textarea "x"
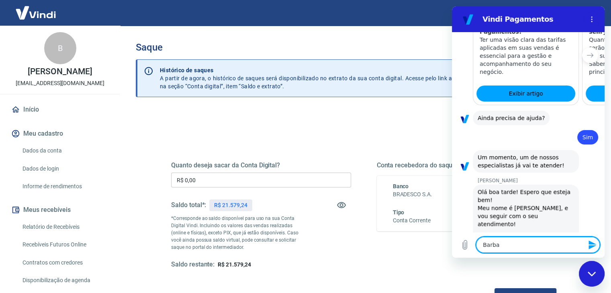
type textarea "Barbar"
type textarea "x"
type textarea "Barbara"
type textarea "x"
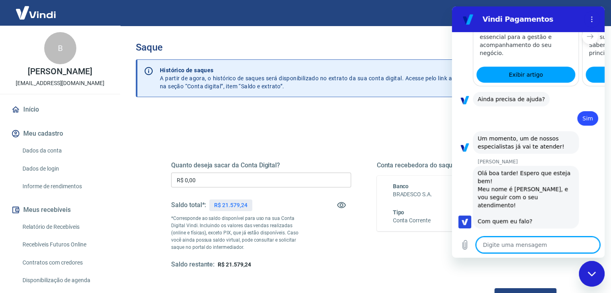
type textarea "x"
type textarea "B"
type textarea "x"
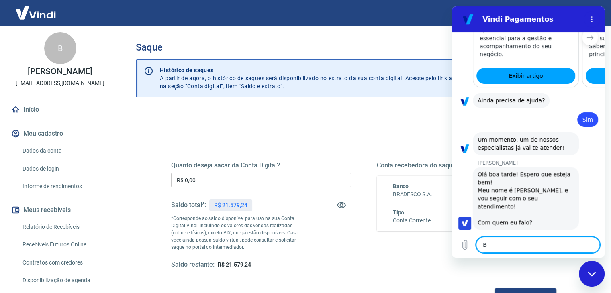
type textarea "Bo"
type textarea "x"
type textarea "Boa"
type textarea "x"
type textarea "Boa"
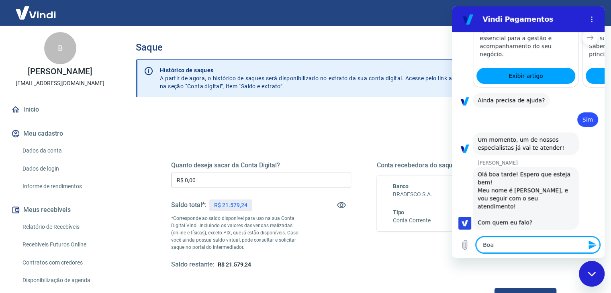
type textarea "x"
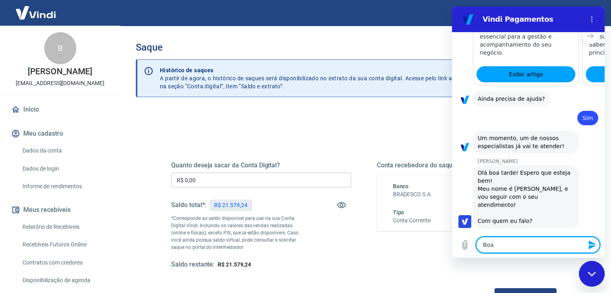
type textarea "Boa n"
type textarea "x"
type textarea "Boa no"
type textarea "x"
type textarea "Boa noi"
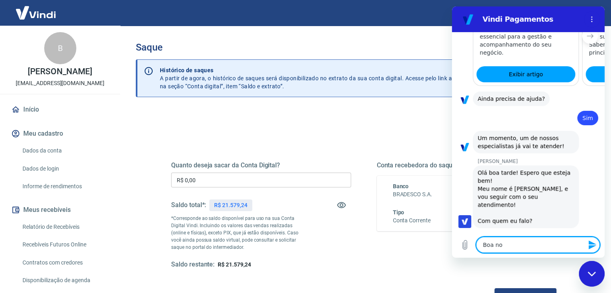
type textarea "x"
type textarea "Boa noit"
type textarea "x"
type textarea "Boa noite"
type textarea "x"
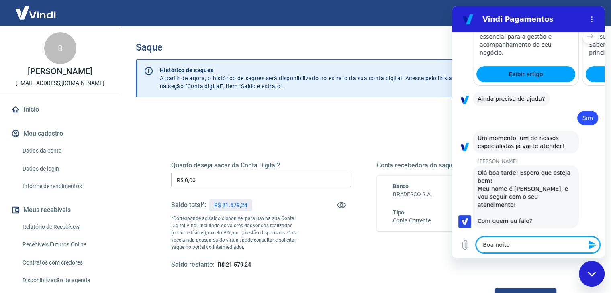
type textarea "Boa noite"
type textarea "x"
type textarea "Boa noite n"
type textarea "x"
type textarea "Boa noite na"
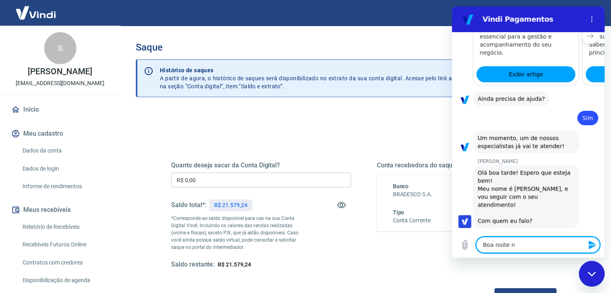
type textarea "x"
type textarea "Boa noite nan"
type textarea "x"
type textarea "Boa noite nanu"
type textarea "x"
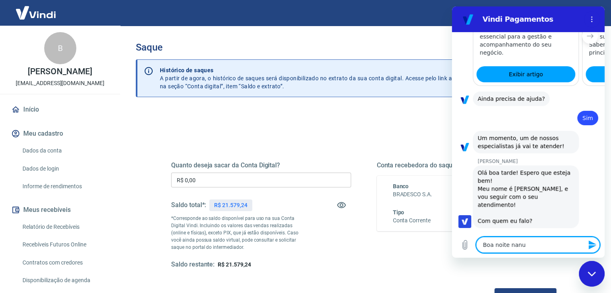
type textarea "Boa noite nan"
type textarea "x"
type textarea "Boa noite na"
type textarea "x"
type textarea "Boa noite n"
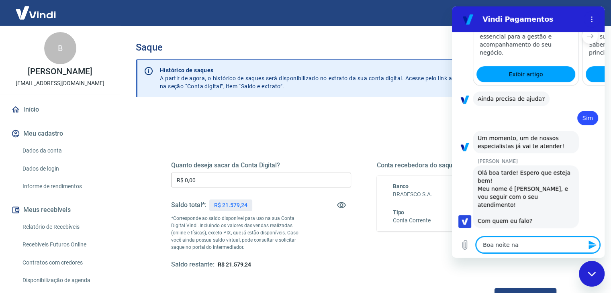
type textarea "x"
type textarea "Boa noite"
type textarea "x"
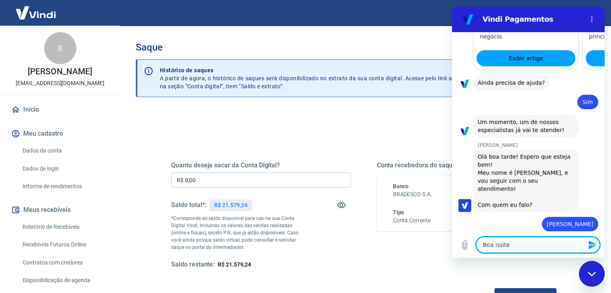
type textarea "Boa noite N"
type textarea "x"
type textarea "Boa noite Na"
type textarea "x"
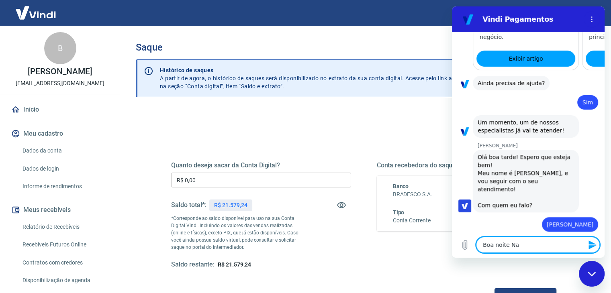
type textarea "Boa noite Nan"
type textarea "x"
type textarea "Boa noite Nani"
type textarea "x"
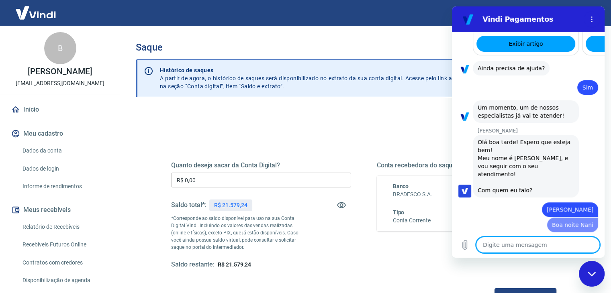
type textarea "x"
type textarea "b"
type textarea "x"
type textarea "bo"
type textarea "x"
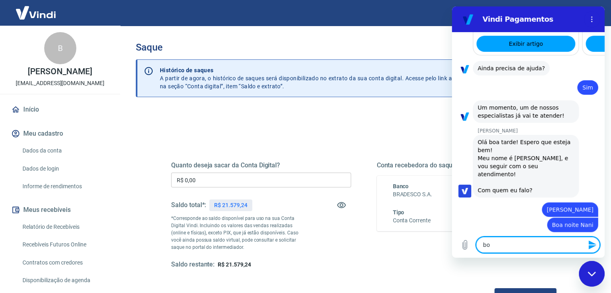
type textarea "boa"
type textarea "x"
type textarea "boa"
type textarea "x"
type textarea "boa t"
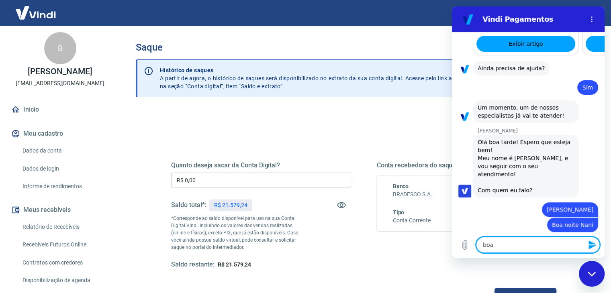
type textarea "x"
type textarea "boa ta"
type textarea "x"
type textarea "boa tad"
type textarea "x"
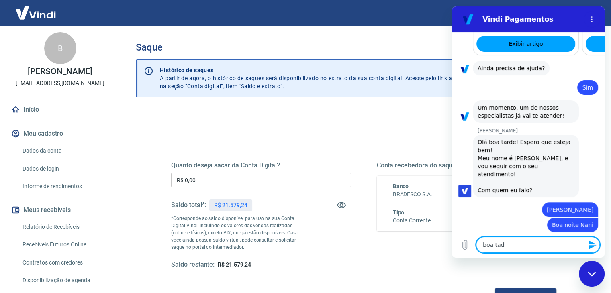
type textarea "boa tade"
type textarea "x"
type textarea "boa tad"
type textarea "x"
type textarea "boa ta"
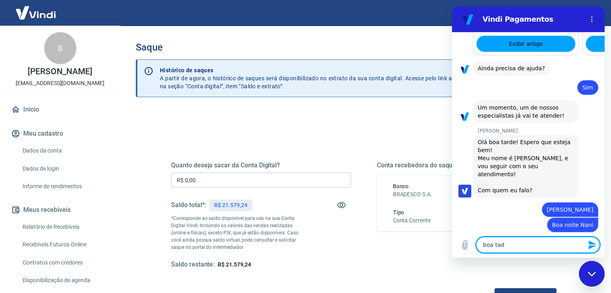
type textarea "x"
type textarea "boa tar"
type textarea "x"
type textarea "boa tard"
type textarea "x"
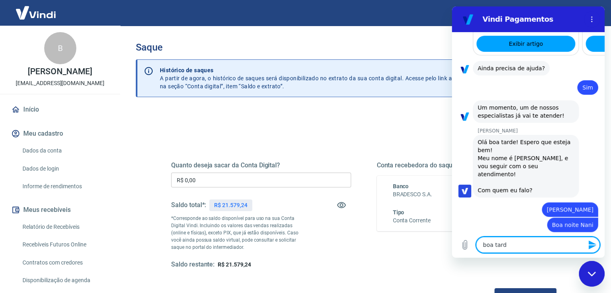
type textarea "boa tarde"
type textarea "x"
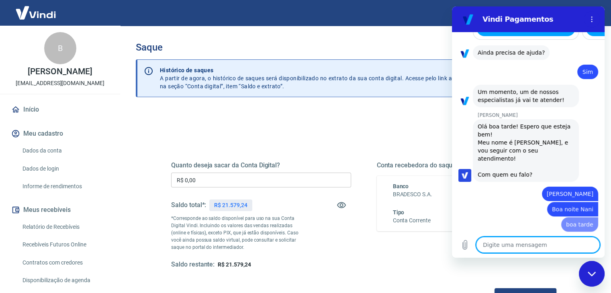
type textarea "x"
type textarea "r"
type textarea "x"
type textarea "rs"
type textarea "x"
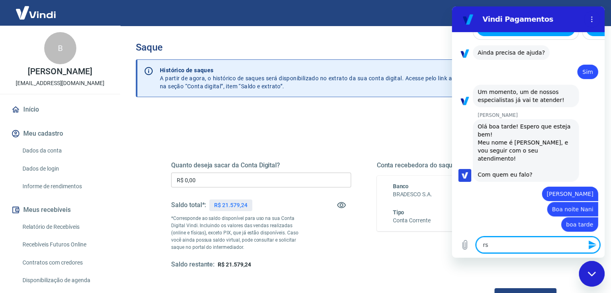
type textarea "rsr"
type textarea "x"
type textarea "rsrs"
type textarea "x"
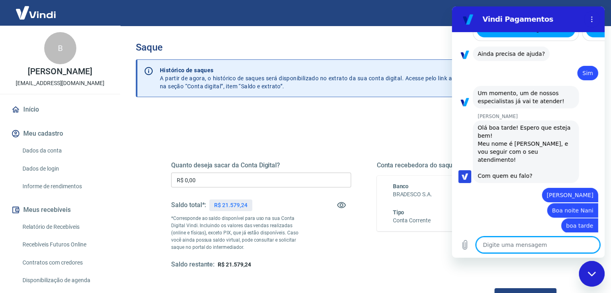
type textarea "x"
type textarea "E"
type textarea "x"
type textarea "Es"
type textarea "x"
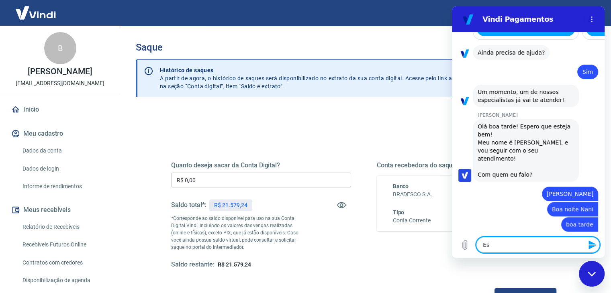
type textarea "Est"
type textarea "x"
type textarea "Esto"
type textarea "x"
type textarea "Estou"
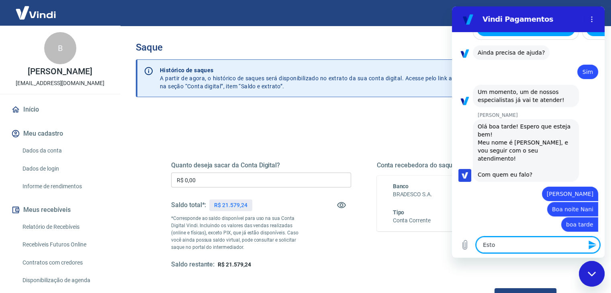
type textarea "x"
type textarea "Estou"
type textarea "x"
type textarea "Estou c"
type textarea "x"
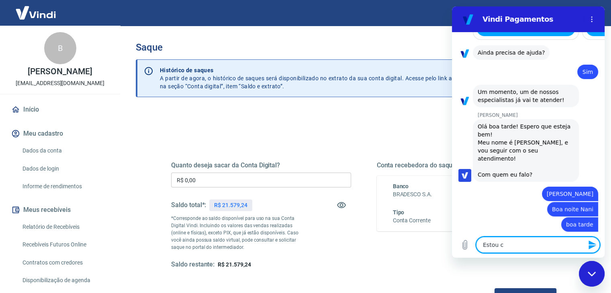
type textarea "Estou co"
type textarea "x"
type textarea "Estou com"
type textarea "x"
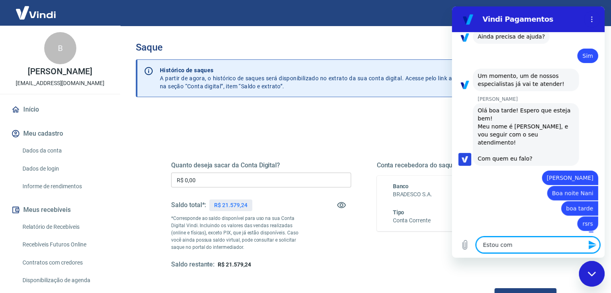
type textarea "Estou com"
type textarea "x"
type textarea "Estou com u"
type textarea "x"
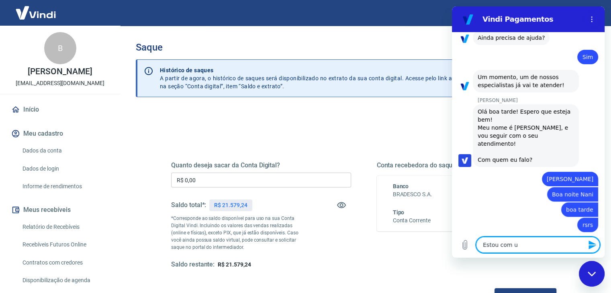
type textarea "Estou com um"
type textarea "x"
type textarea "Estou com um"
type textarea "x"
type textarea "Estou com um p"
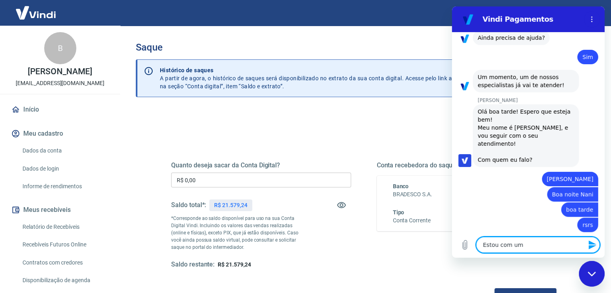
type textarea "x"
type textarea "Estou com um pro"
type textarea "x"
type textarea "Estou com um prob"
type textarea "x"
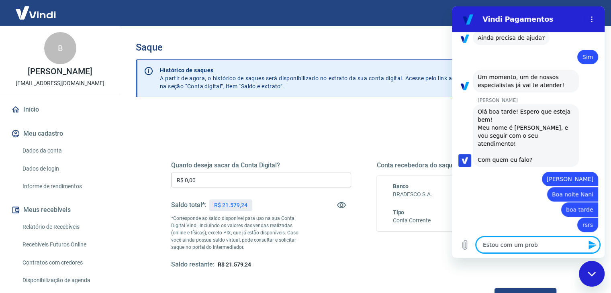
type textarea "Estou com um probl"
type textarea "x"
type textarea "Estou com um proble"
type textarea "x"
type textarea "Estou com um problem"
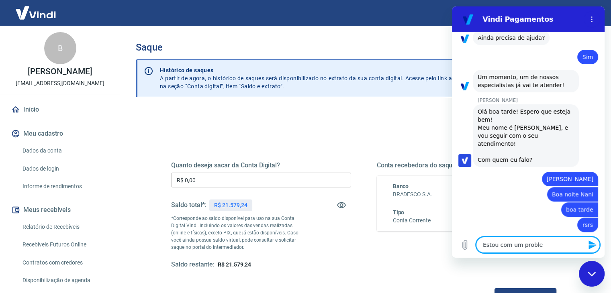
type textarea "x"
type textarea "Estou com um problema"
type textarea "x"
type textarea "Estou com um problemao"
type textarea "x"
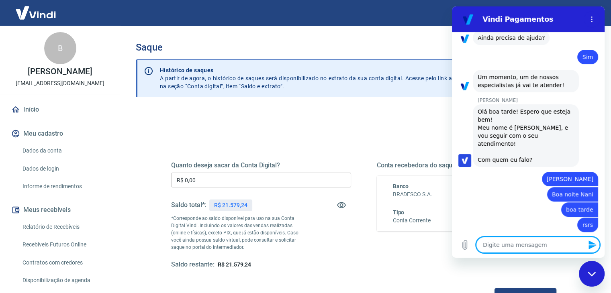
scroll to position [756, 0]
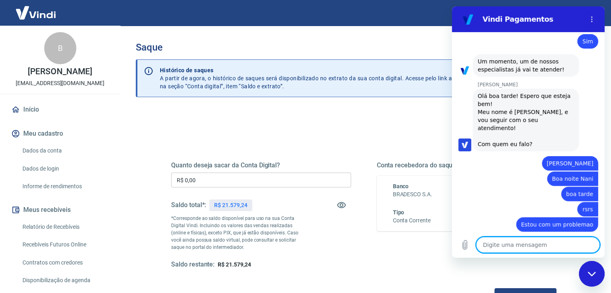
type textarea "x"
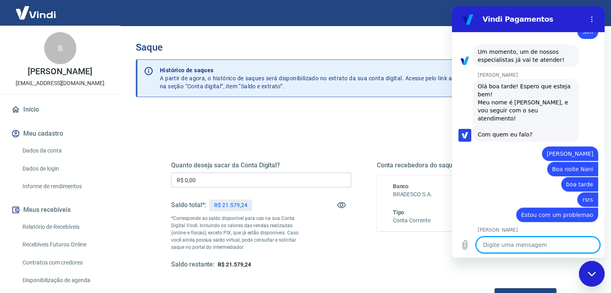
scroll to position [767, 0]
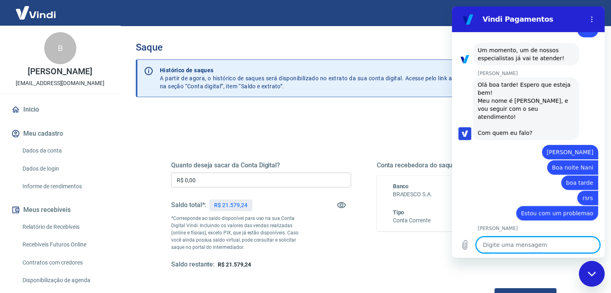
type textarea "f"
type textarea "x"
type textarea "fi"
type textarea "x"
type textarea "fiz"
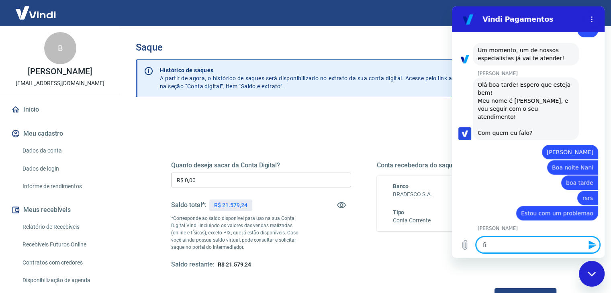
type textarea "x"
type textarea "fiz"
type textarea "x"
type textarea "fiz"
type textarea "x"
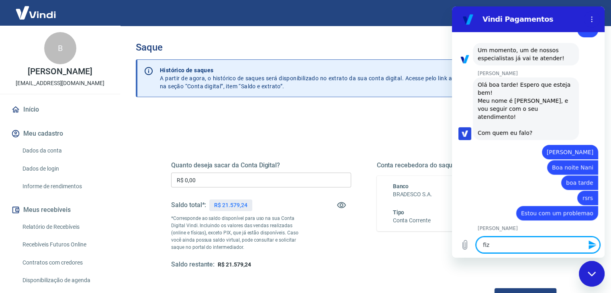
type textarea "fize"
type textarea "x"
type textarea "fizem"
type textarea "x"
type textarea "fizemo"
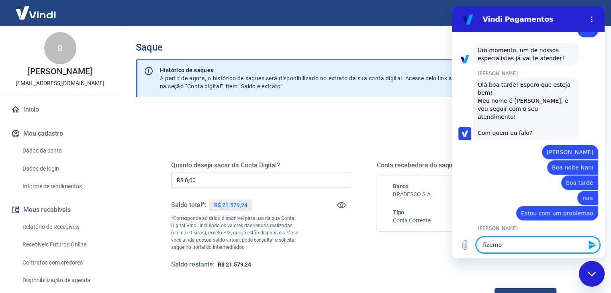
type textarea "x"
type textarea "fizemos"
type textarea "x"
type textarea "fizemos"
type textarea "x"
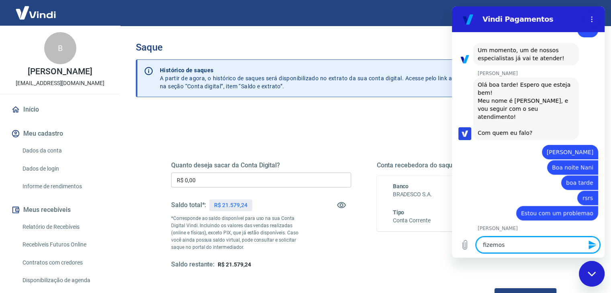
type textarea "fizemos a"
type textarea "x"
type textarea "fizemos a"
type textarea "x"
type textarea "fizemos a m"
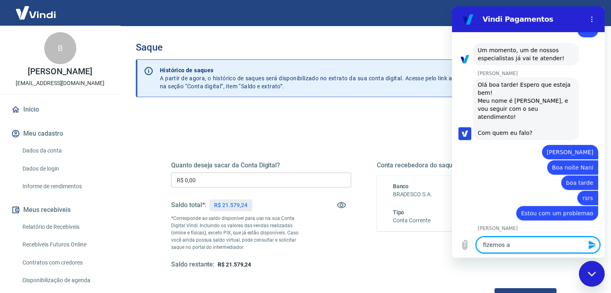
type textarea "x"
type textarea "fizemos a mi"
type textarea "x"
type textarea "fizemos a mih"
type textarea "x"
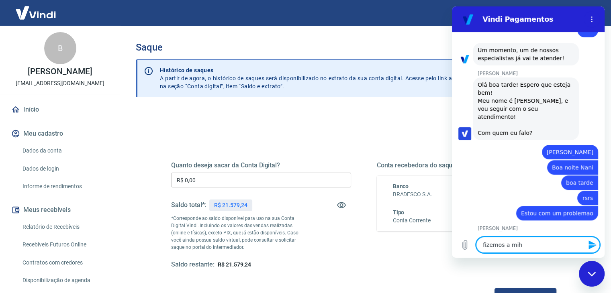
type textarea "fizemos a mihr"
type textarea "x"
type textarea "fizemos a mihra"
type textarea "x"
type textarea "fizemos a mihraç"
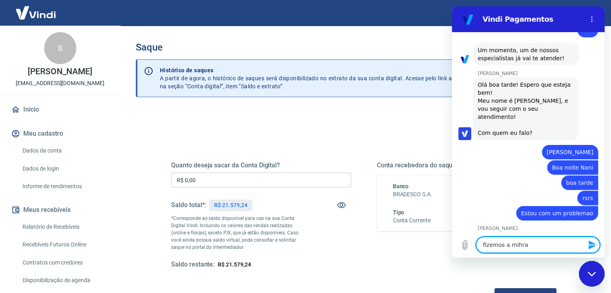
type textarea "x"
type textarea "fizemos a mihraçã"
type textarea "x"
type textarea "fizemos a mihração"
type textarea "x"
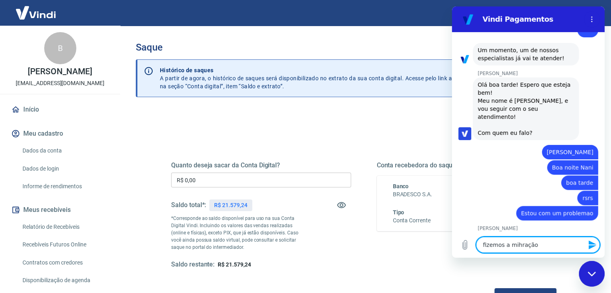
type textarea "fizemos a mihração"
type textarea "x"
type textarea "fizemos a mihração"
type textarea "x"
type textarea "fizemos a mihraçã"
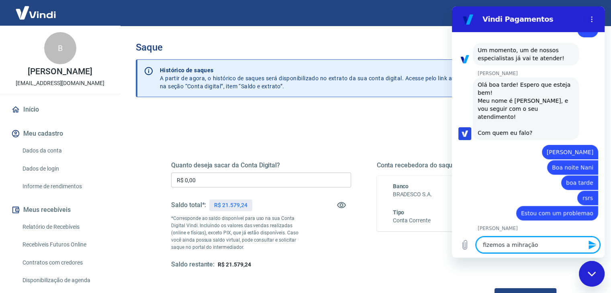
type textarea "x"
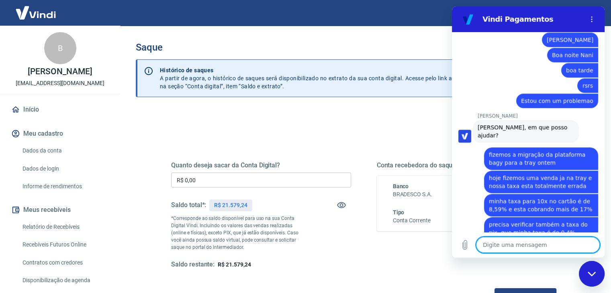
scroll to position [864, 0]
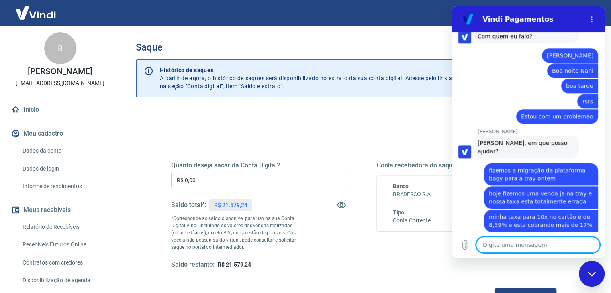
click at [528, 247] on textarea at bounding box center [538, 245] width 124 height 16
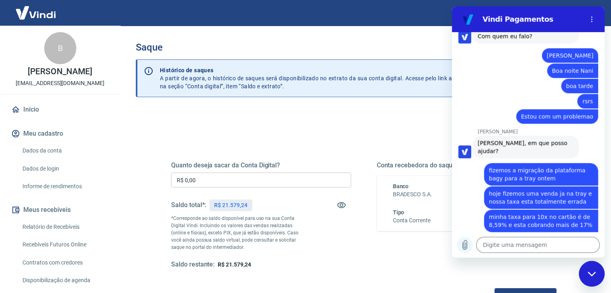
click at [467, 243] on icon "Carregar arquivo" at bounding box center [465, 245] width 4 height 9
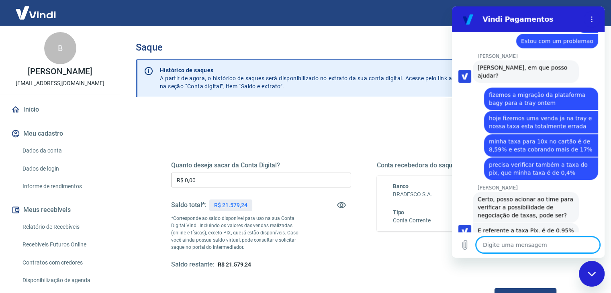
scroll to position [941, 0]
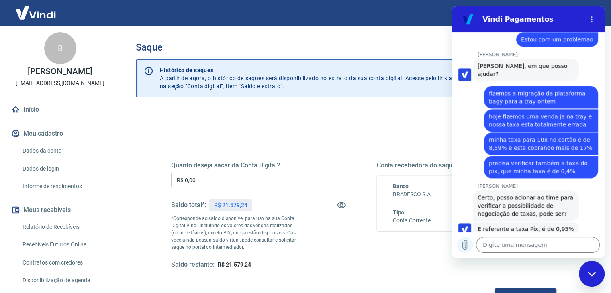
click at [469, 245] on icon "Carregar arquivo" at bounding box center [465, 245] width 10 height 10
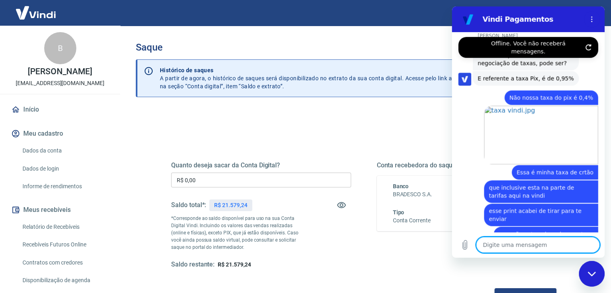
scroll to position [1093, 0]
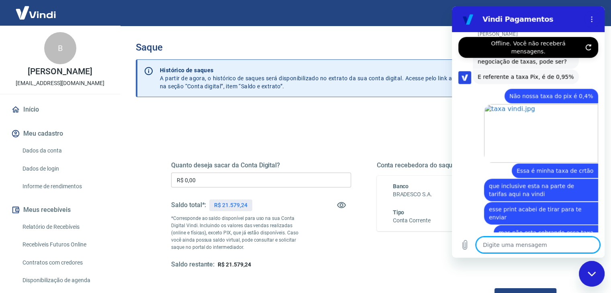
click at [504, 246] on textarea at bounding box center [538, 245] width 124 height 16
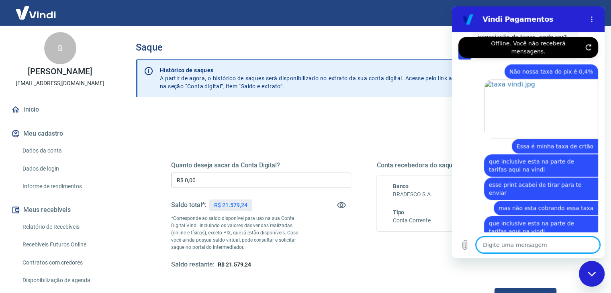
scroll to position [1120, 0]
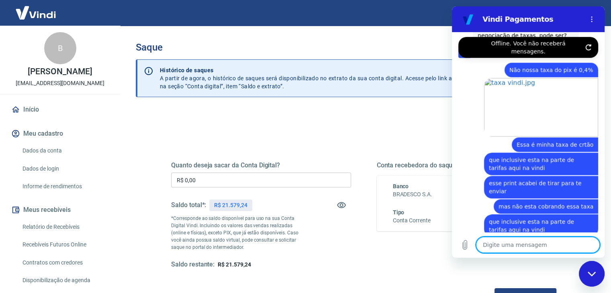
click at [521, 246] on textarea at bounding box center [538, 245] width 124 height 16
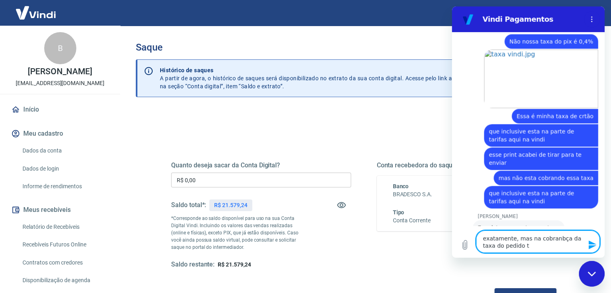
scroll to position [1150, 0]
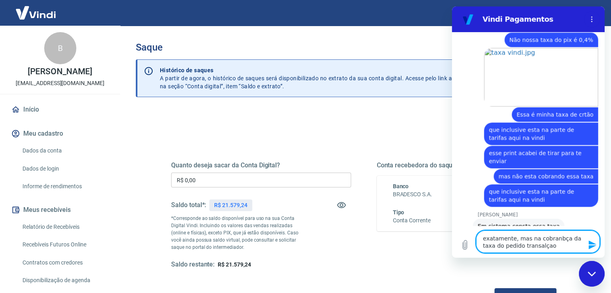
paste textarea "228133224"
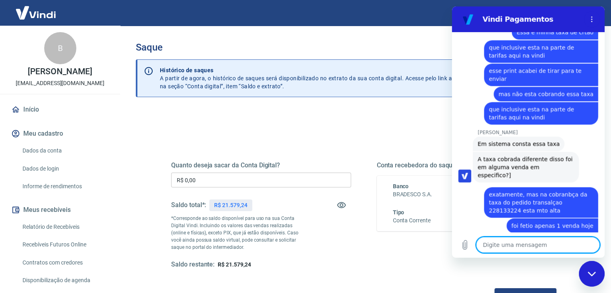
scroll to position [1259, 0]
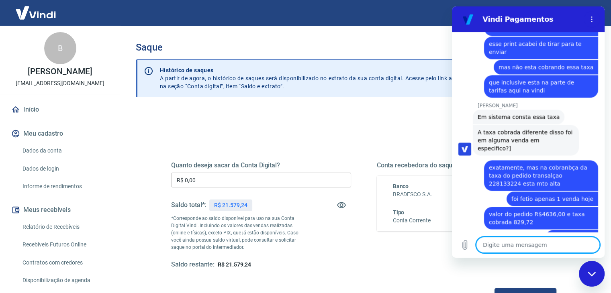
click at [535, 235] on div "Digite uma mensagem x" at bounding box center [528, 245] width 153 height 26
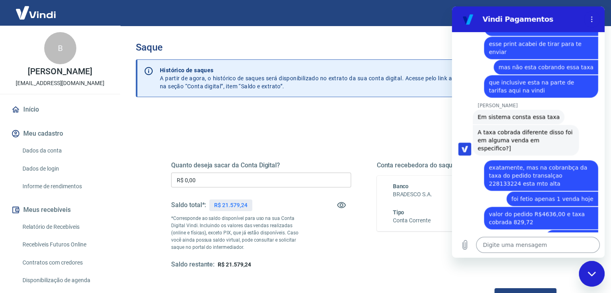
click at [535, 240] on textarea at bounding box center [538, 245] width 124 height 16
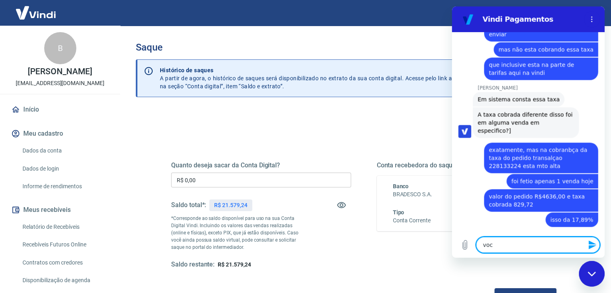
scroll to position [1278, 0]
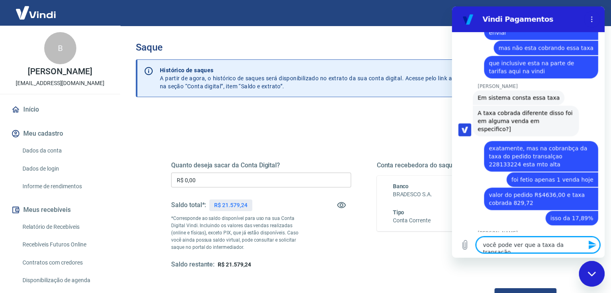
paste textarea "227404990"
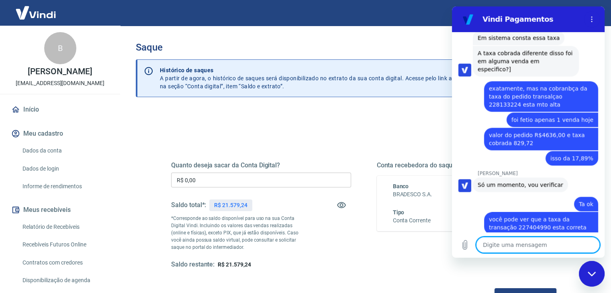
scroll to position [1340, 0]
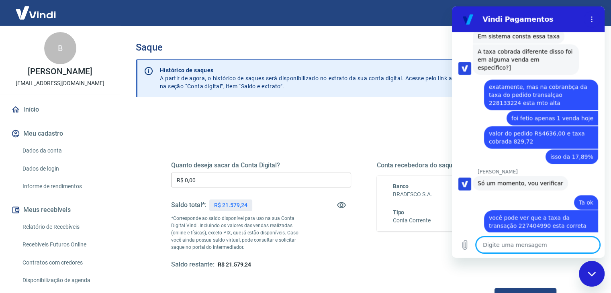
click at [542, 247] on textarea at bounding box center [538, 245] width 124 height 16
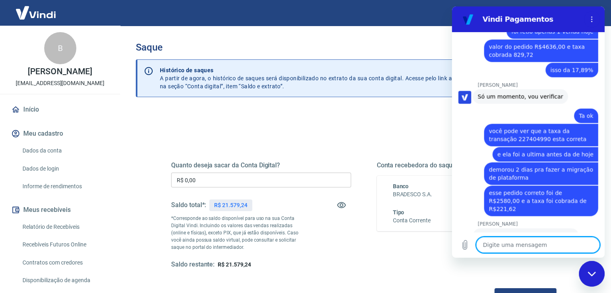
scroll to position [1430, 0]
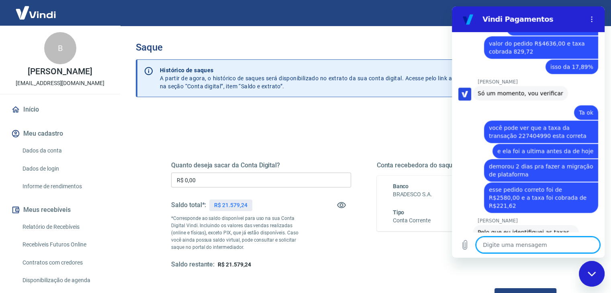
click at [523, 243] on textarea at bounding box center [538, 245] width 124 height 16
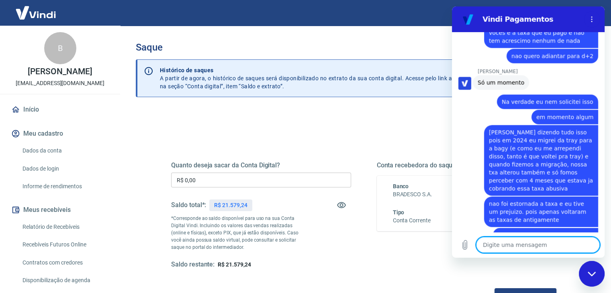
scroll to position [1728, 0]
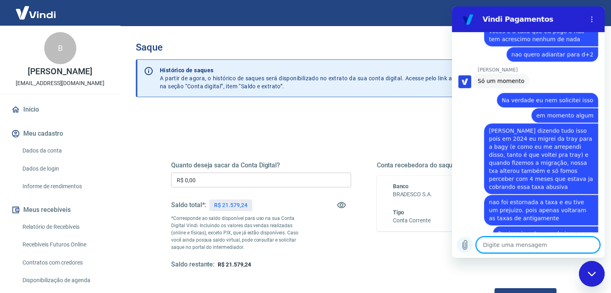
click at [467, 240] on icon "Carregar arquivo" at bounding box center [465, 245] width 10 height 10
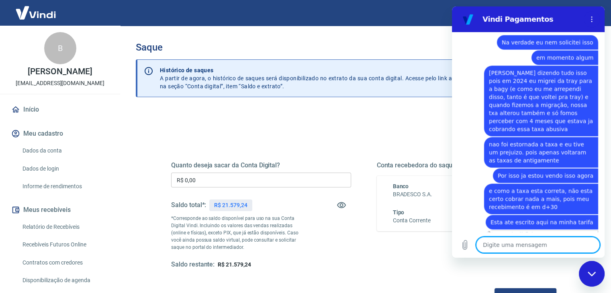
scroll to position [1788, 0]
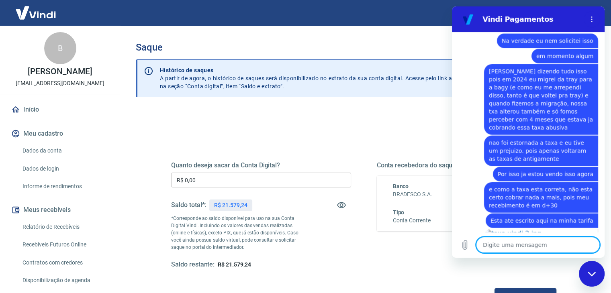
click at [534, 243] on textarea at bounding box center [538, 245] width 124 height 16
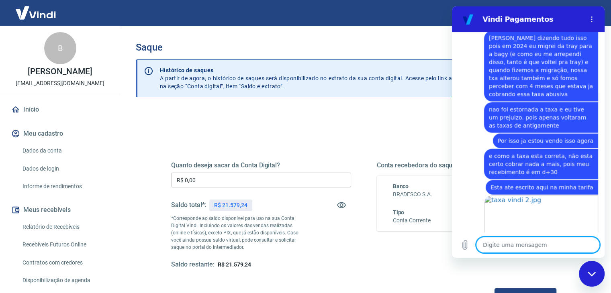
scroll to position [1823, 0]
click at [537, 245] on textarea at bounding box center [538, 245] width 124 height 16
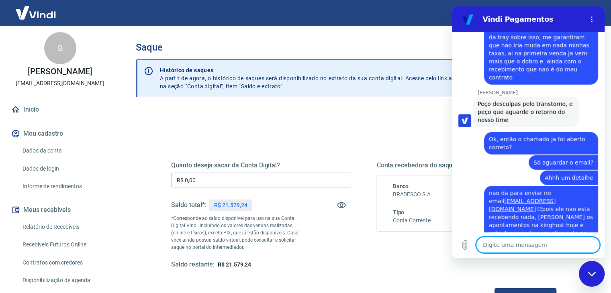
scroll to position [2195, 0]
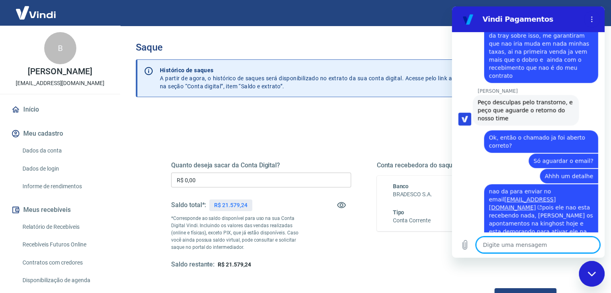
click at [534, 241] on textarea at bounding box center [538, 245] width 124 height 16
click at [532, 245] on textarea at bounding box center [538, 245] width 124 height 16
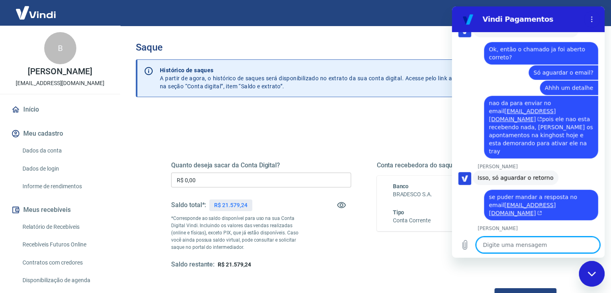
scroll to position [2326, 0]
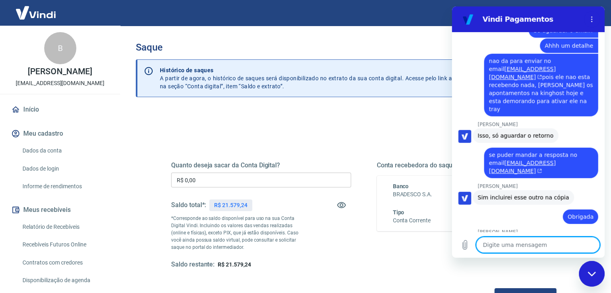
click at [530, 248] on textarea at bounding box center [538, 245] width 124 height 16
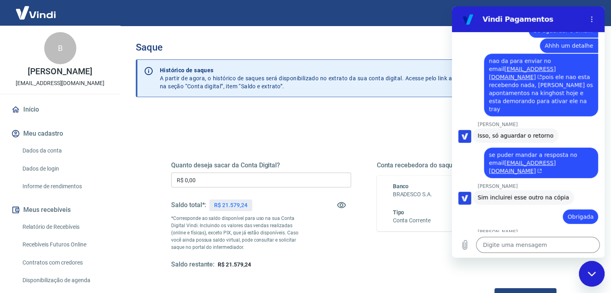
click at [267, 180] on input "R$ 0,00" at bounding box center [261, 180] width 180 height 15
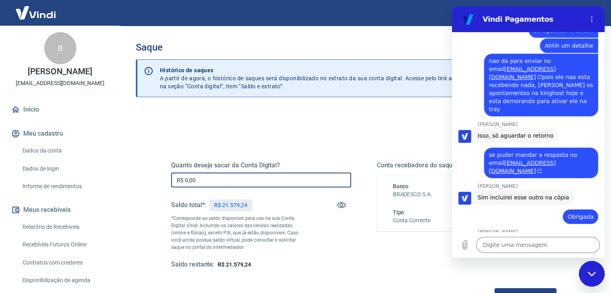
click at [599, 275] on div "Fechar janela de mensagens" at bounding box center [591, 274] width 24 height 24
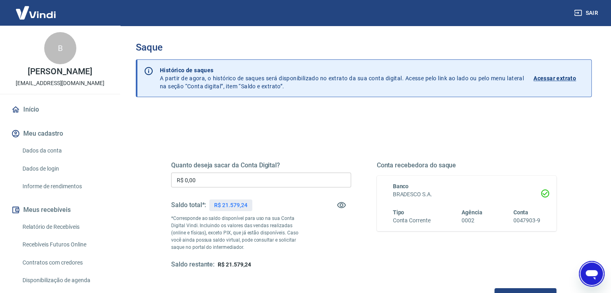
click at [217, 183] on input "R$ 0,00" at bounding box center [261, 180] width 180 height 15
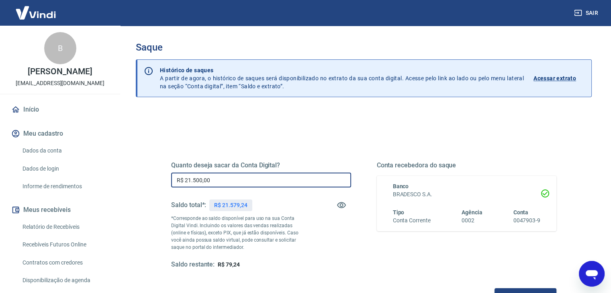
scroll to position [80, 0]
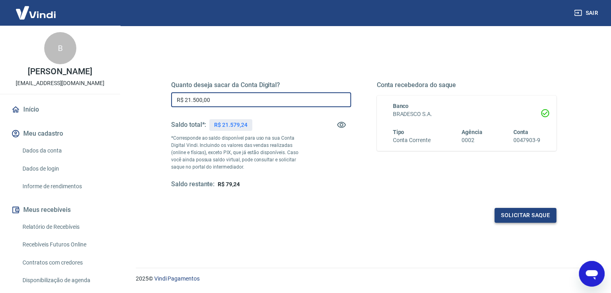
click at [538, 214] on button "Solicitar saque" at bounding box center [525, 215] width 62 height 15
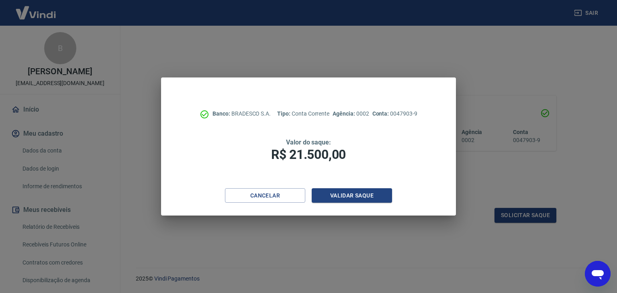
click at [370, 184] on div "Banco: BRADESCO S.A. Tipo: Conta Corrente Agência: 0002 Conta: 0047903-9 Valor …" at bounding box center [308, 133] width 295 height 111
click at [371, 192] on button "Validar saque" at bounding box center [352, 195] width 80 height 15
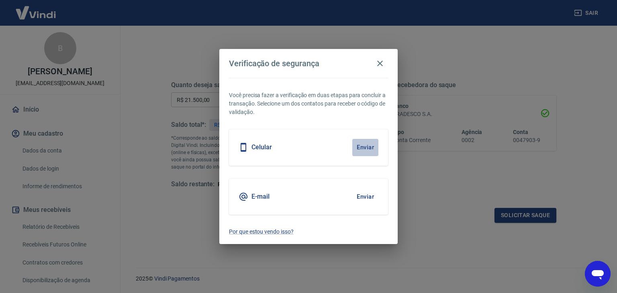
click at [358, 146] on button "Enviar" at bounding box center [365, 147] width 26 height 17
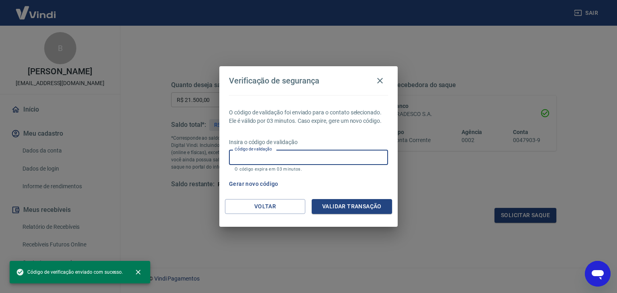
click at [336, 155] on input "Código de validação" at bounding box center [308, 157] width 159 height 15
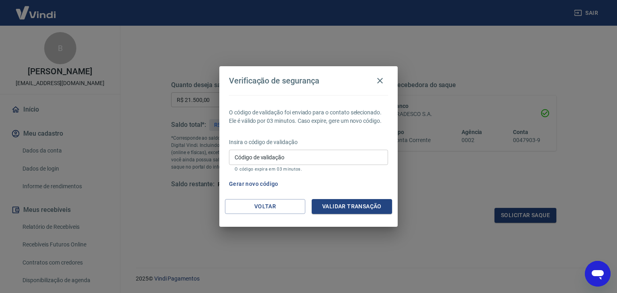
click at [349, 80] on div "Verificação de segurança" at bounding box center [308, 81] width 159 height 16
click at [381, 81] on icon "button" at bounding box center [380, 81] width 10 height 10
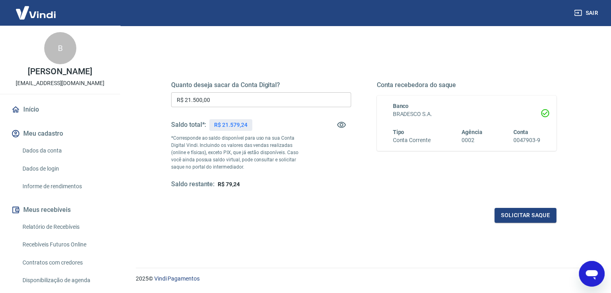
click at [45, 13] on img at bounding box center [36, 12] width 52 height 24
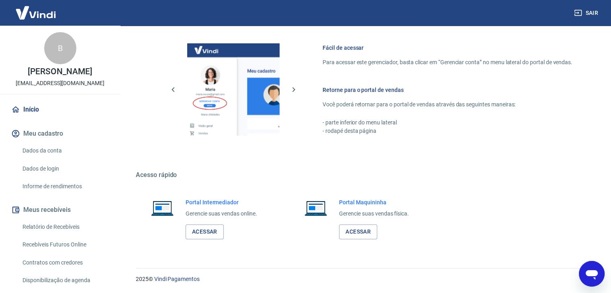
scroll to position [341, 0]
